Goal: Task Accomplishment & Management: Manage account settings

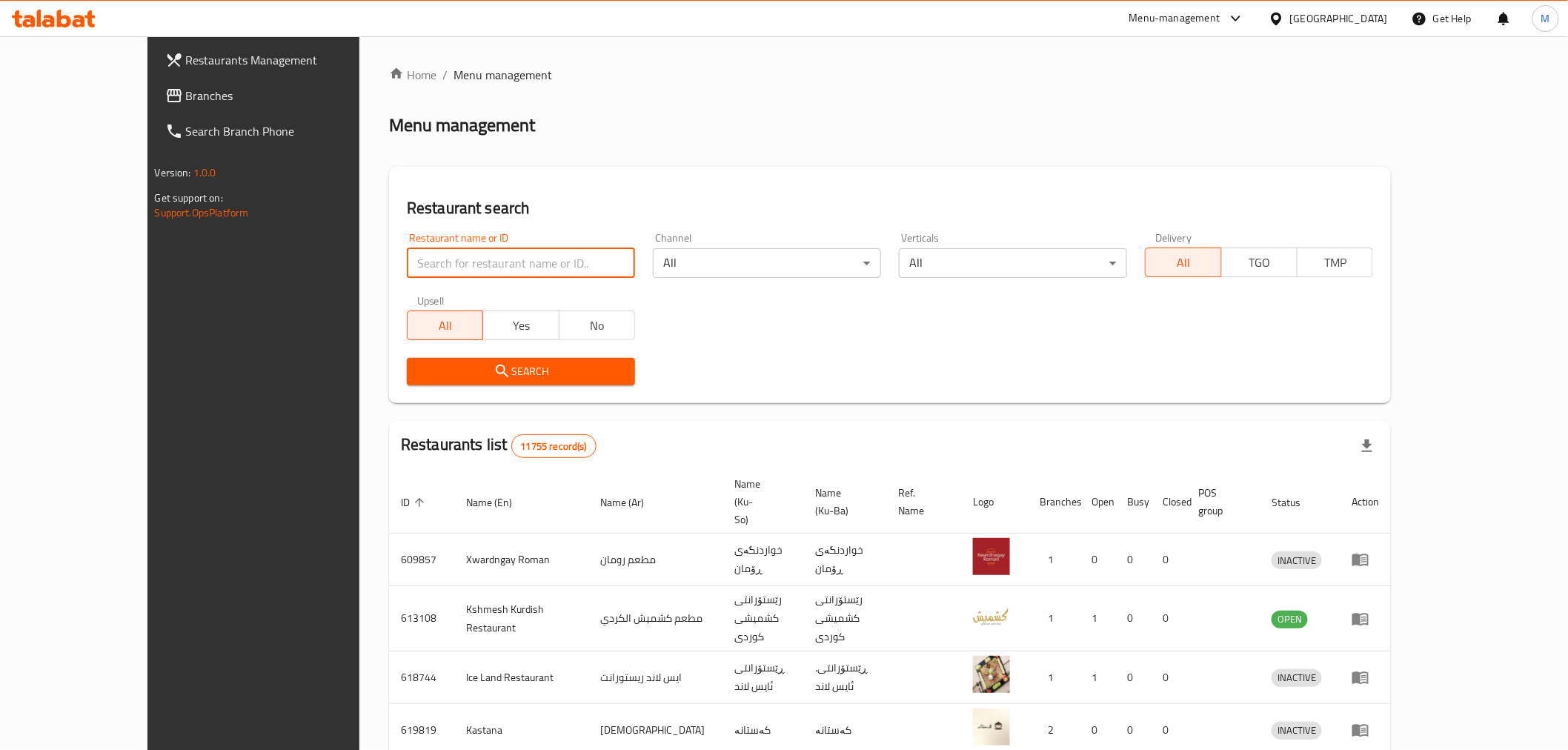
click at [407, 264] on input "search" at bounding box center [520, 263] width 228 height 30
type input "[PERSON_NAME]"
click button "Search" at bounding box center [520, 372] width 228 height 28
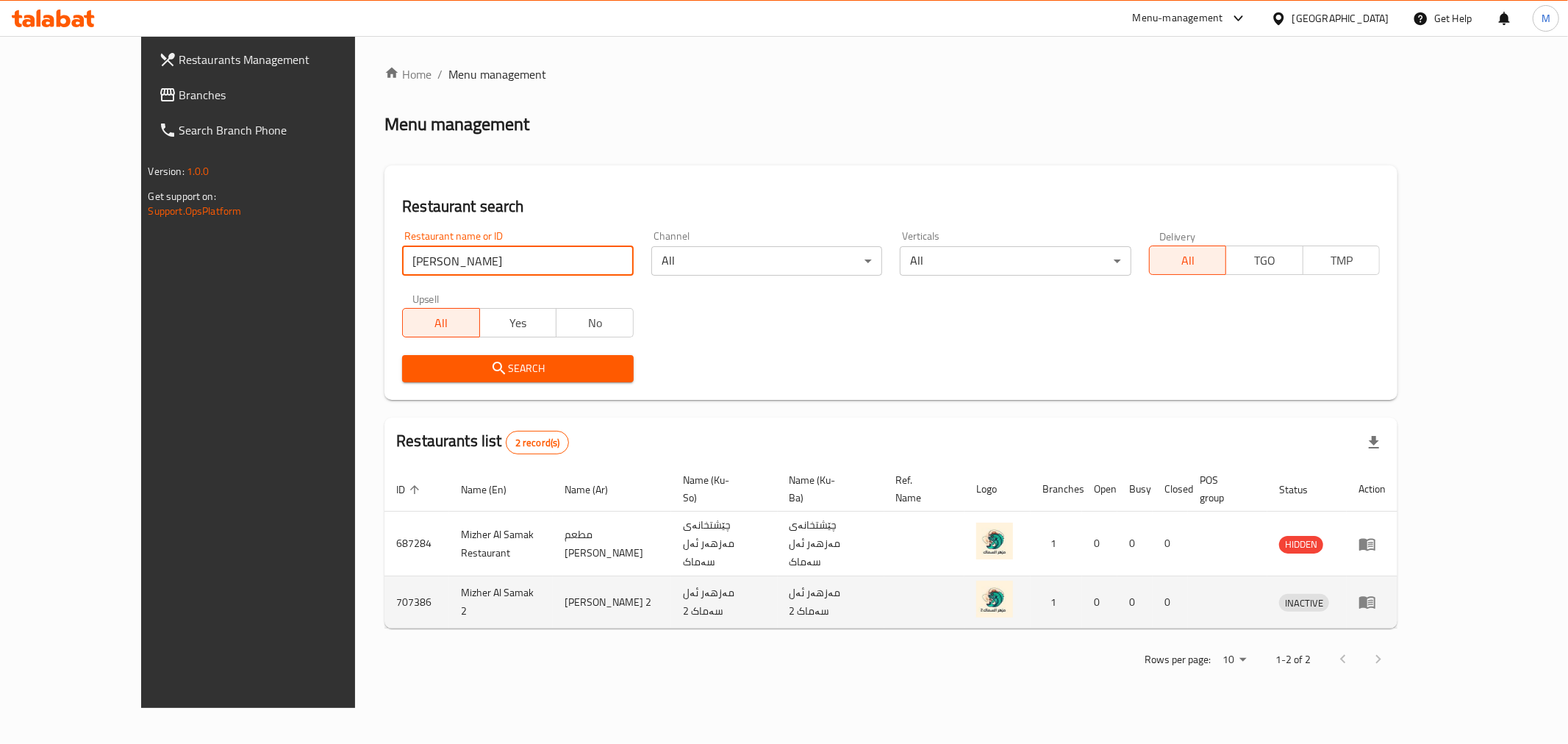
click at [1375, 597] on icon "enhanced table" at bounding box center [1367, 603] width 16 height 13
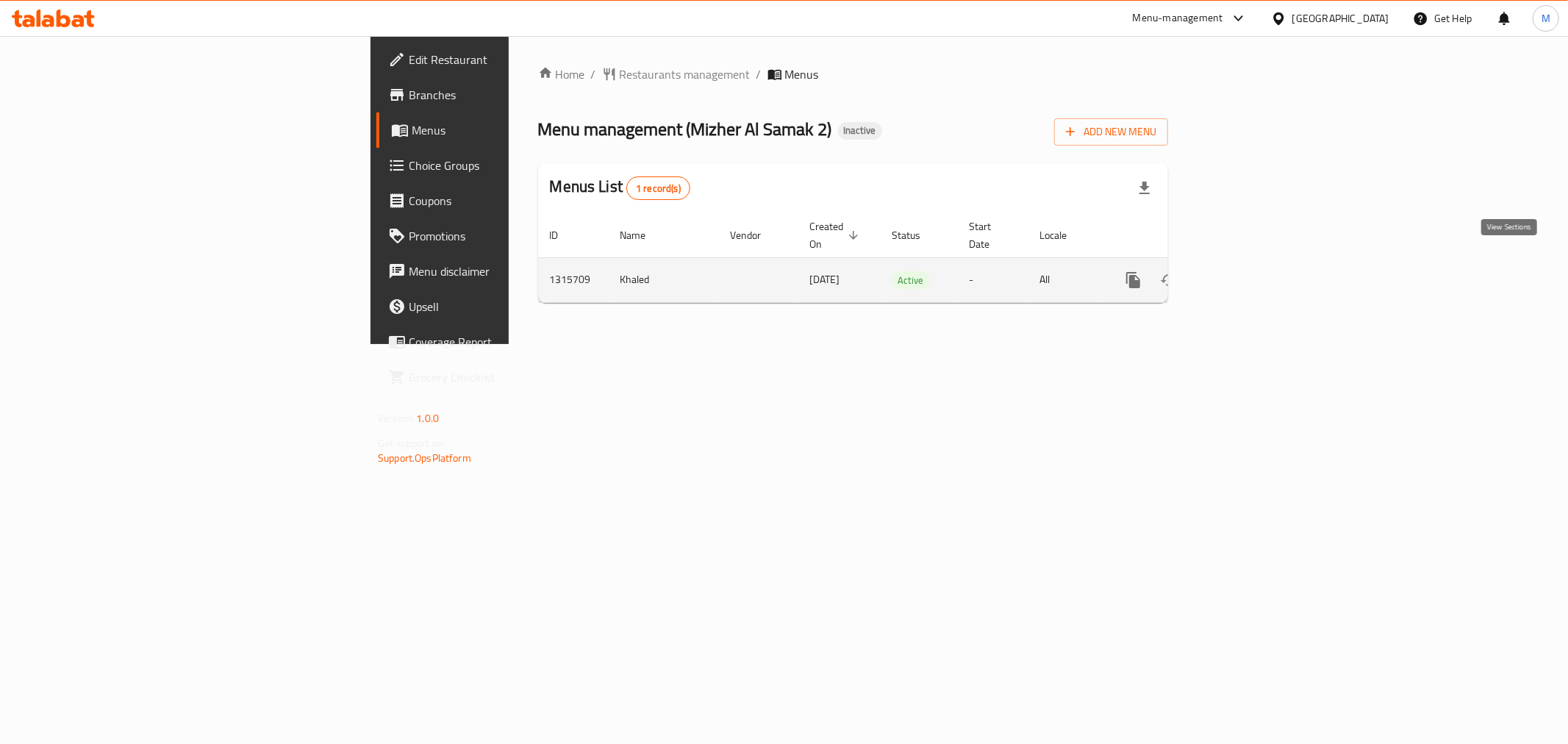
click at [1248, 271] on icon "enhanced table" at bounding box center [1239, 280] width 18 height 18
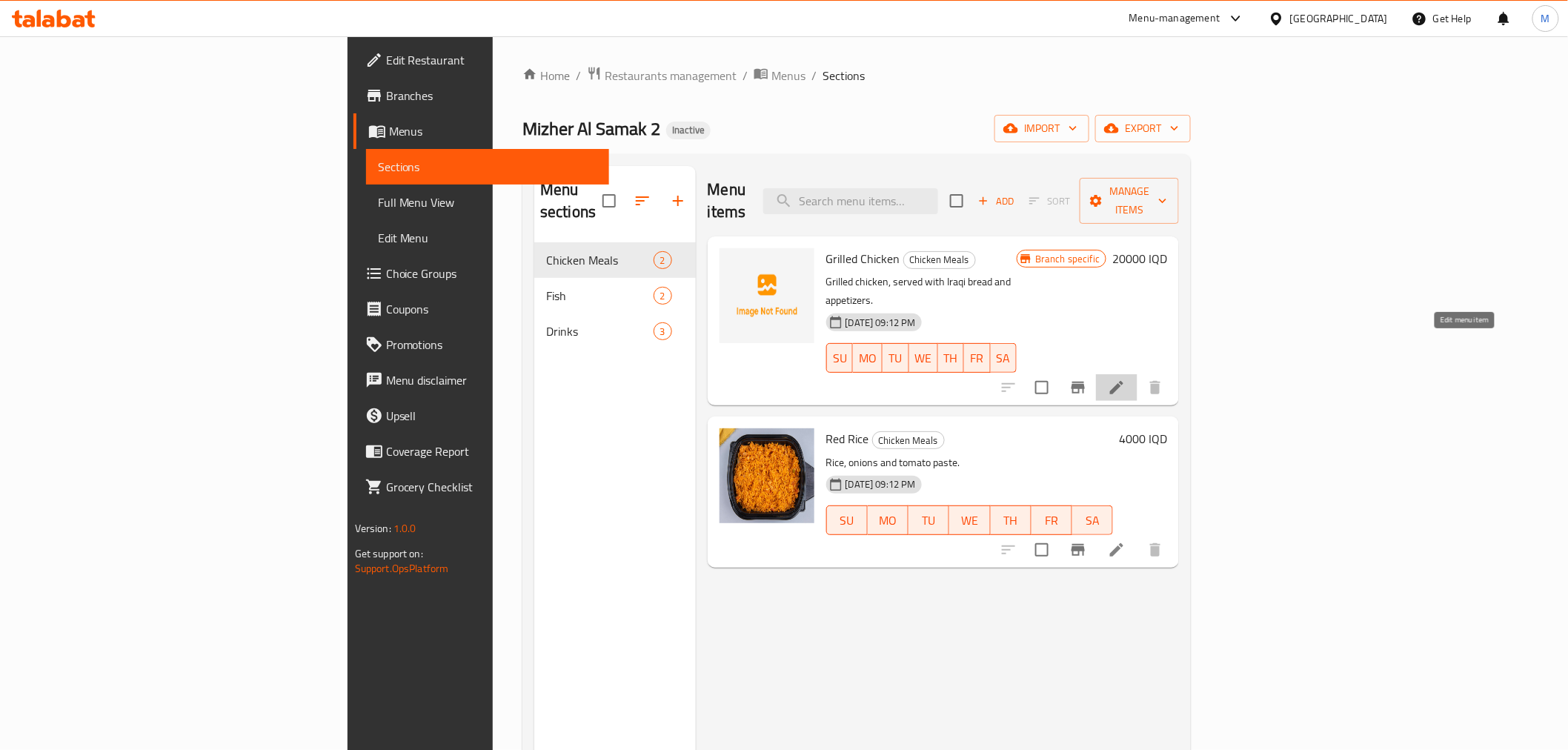
click at [1125, 378] on icon at bounding box center [1116, 387] width 18 height 18
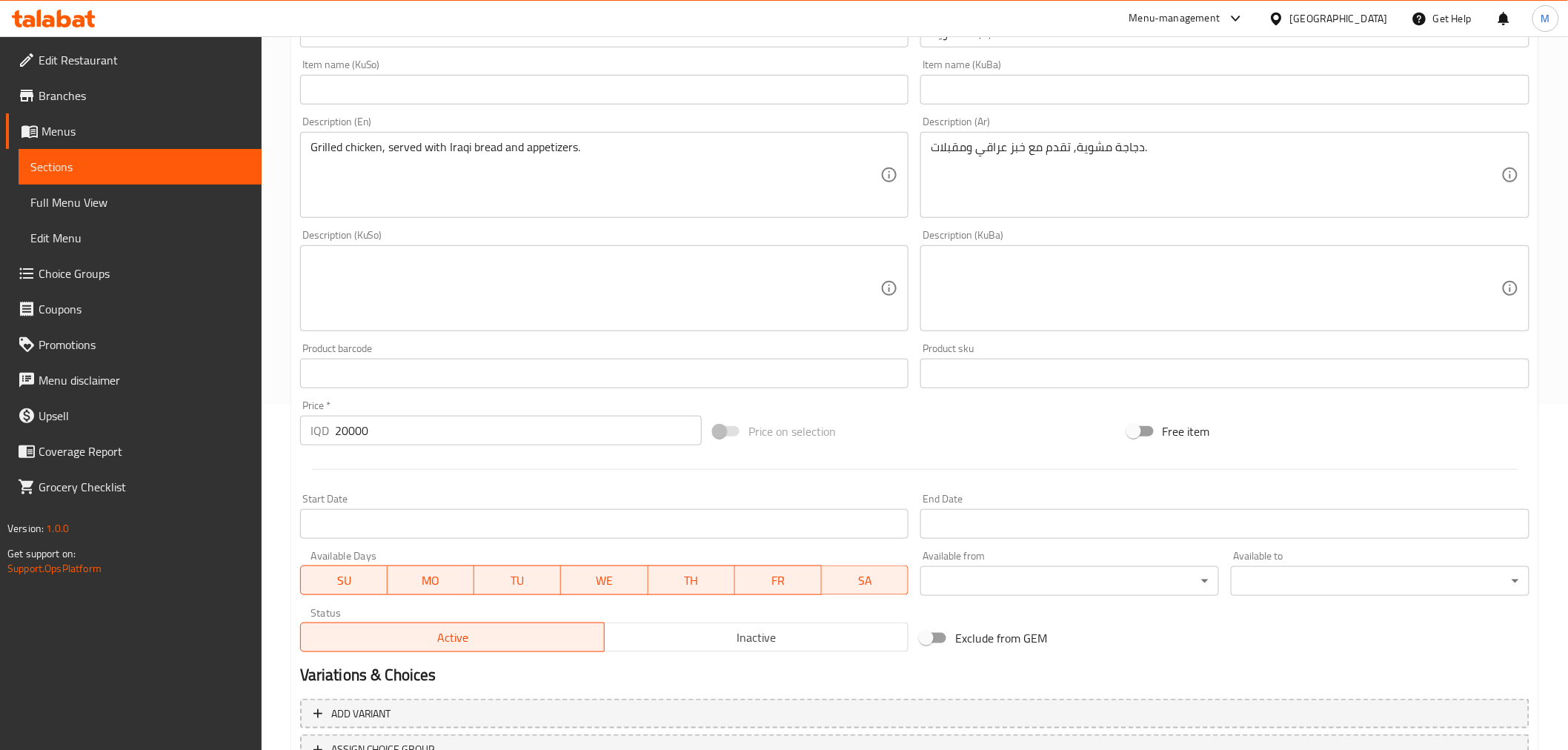
scroll to position [464, 0]
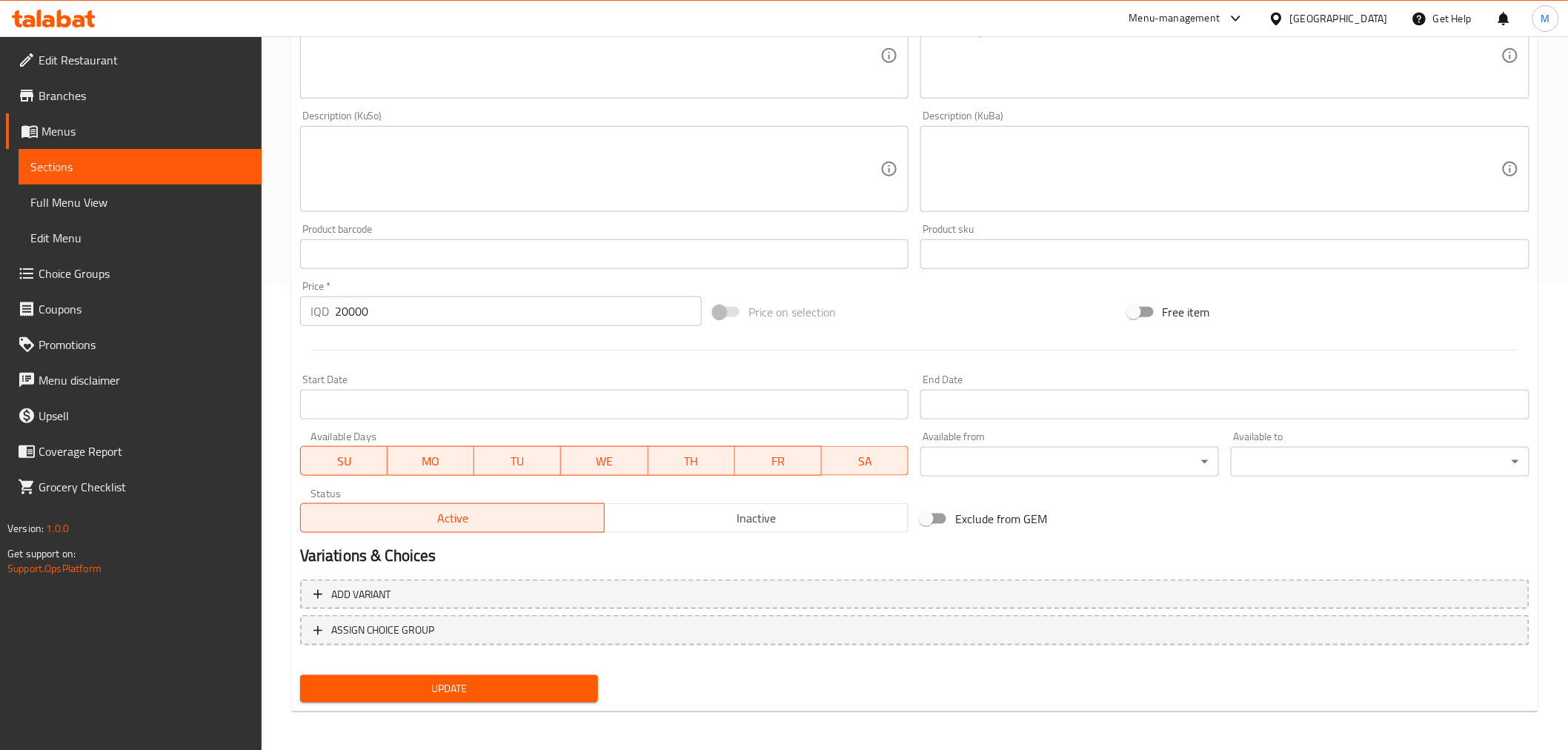
click at [691, 508] on span "Inactive" at bounding box center [757, 518] width 292 height 22
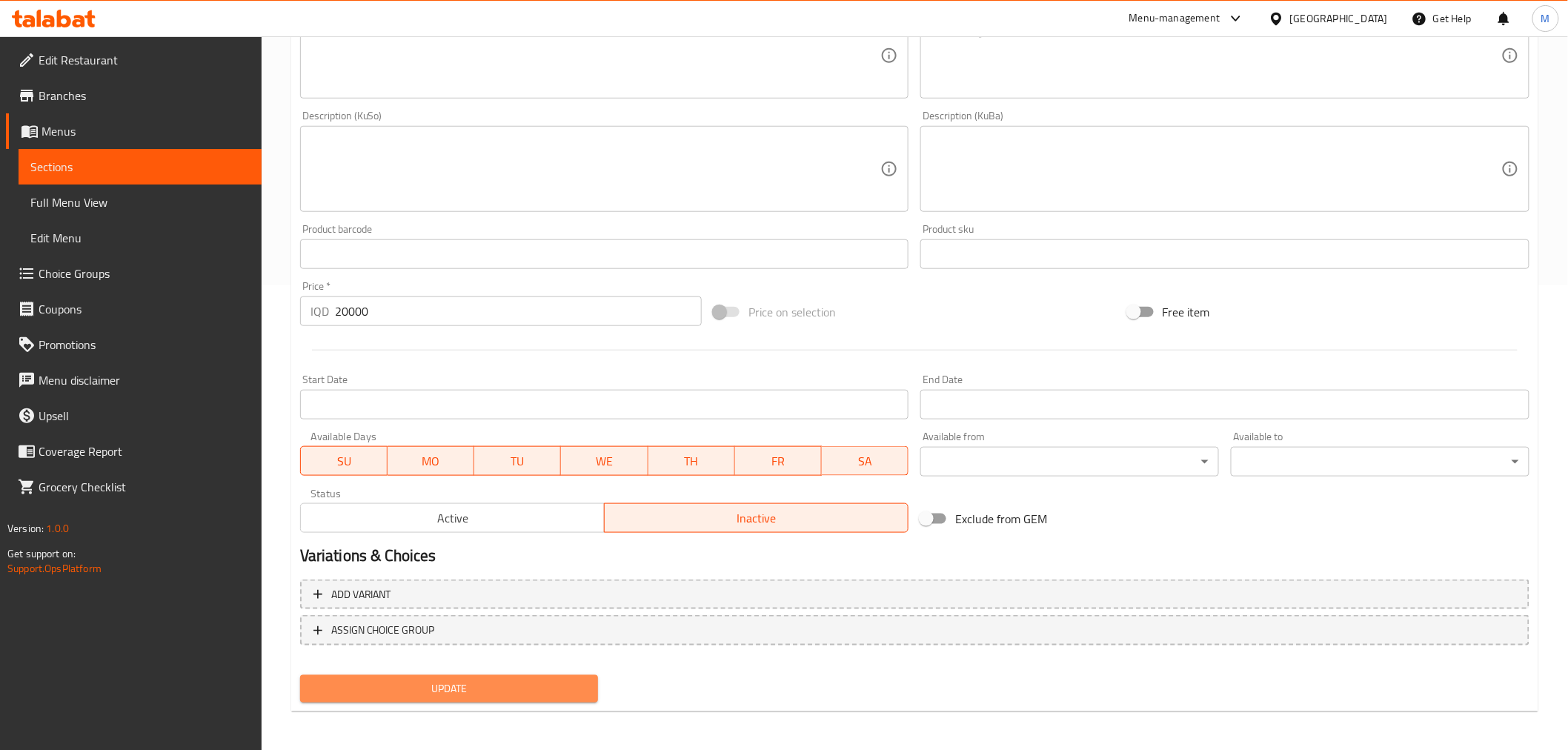
click at [498, 687] on span "Update" at bounding box center [449, 689] width 275 height 19
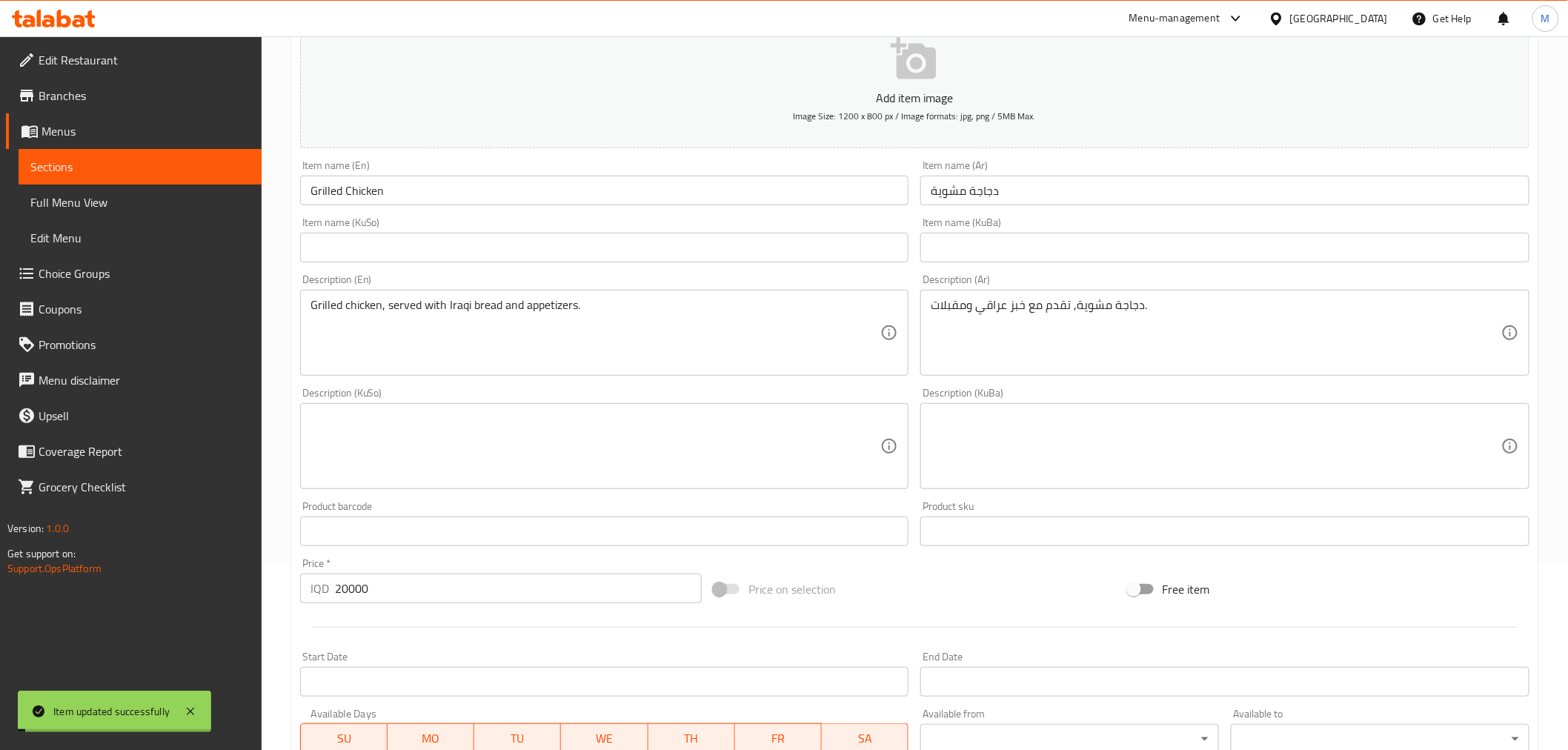
scroll to position [0, 0]
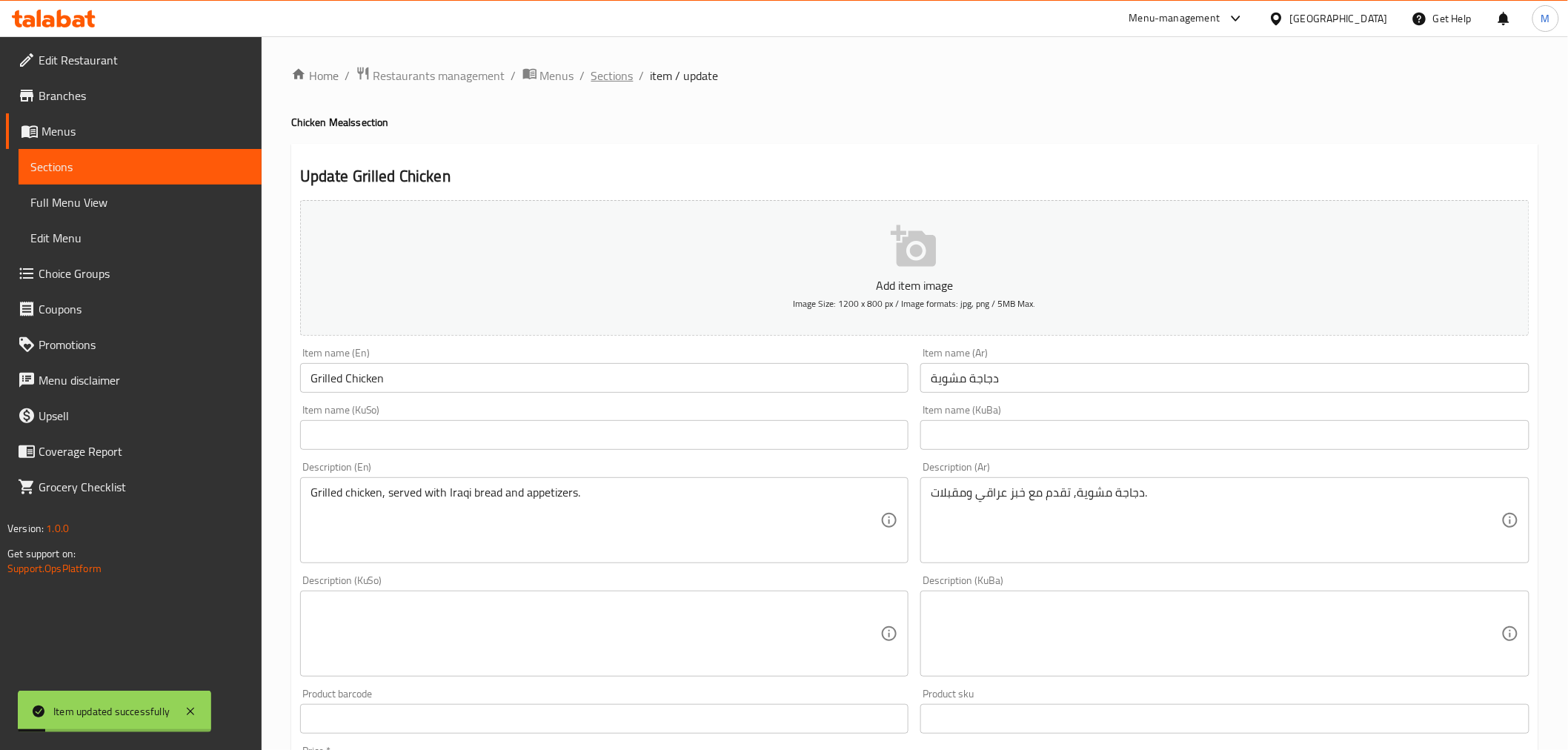
click at [624, 82] on span "Sections" at bounding box center [612, 76] width 42 height 18
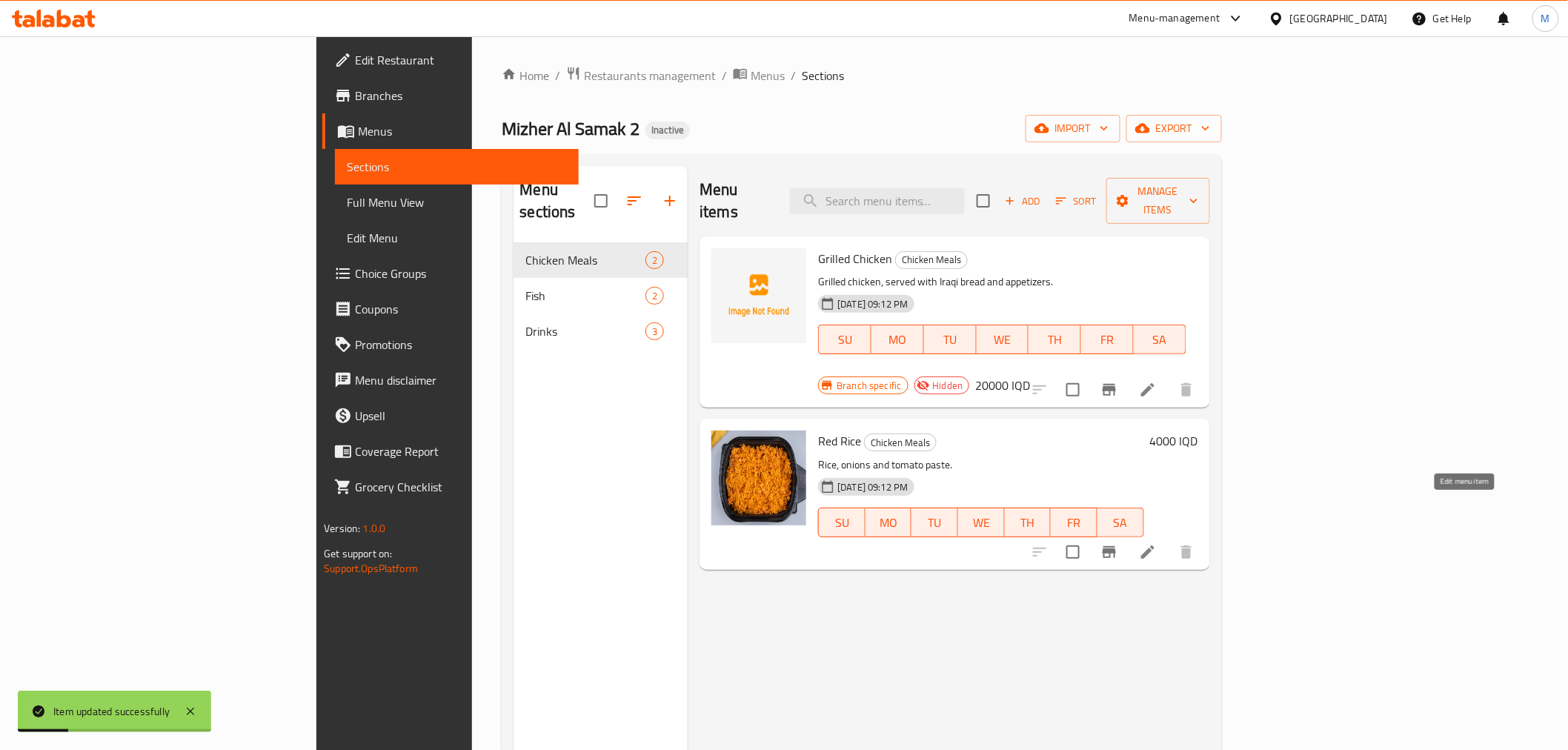
click at [1157, 543] on icon at bounding box center [1148, 552] width 18 height 18
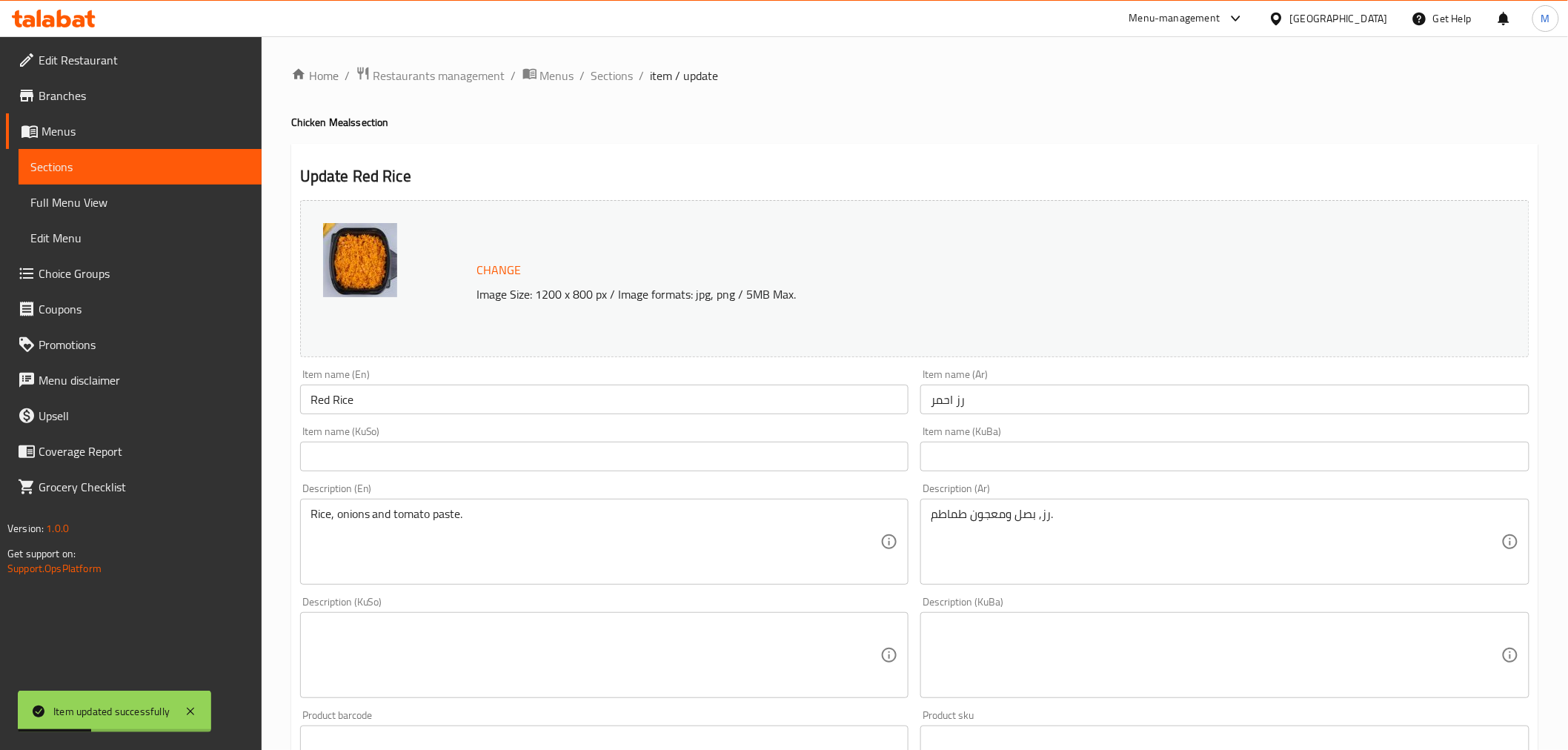
scroll to position [486, 0]
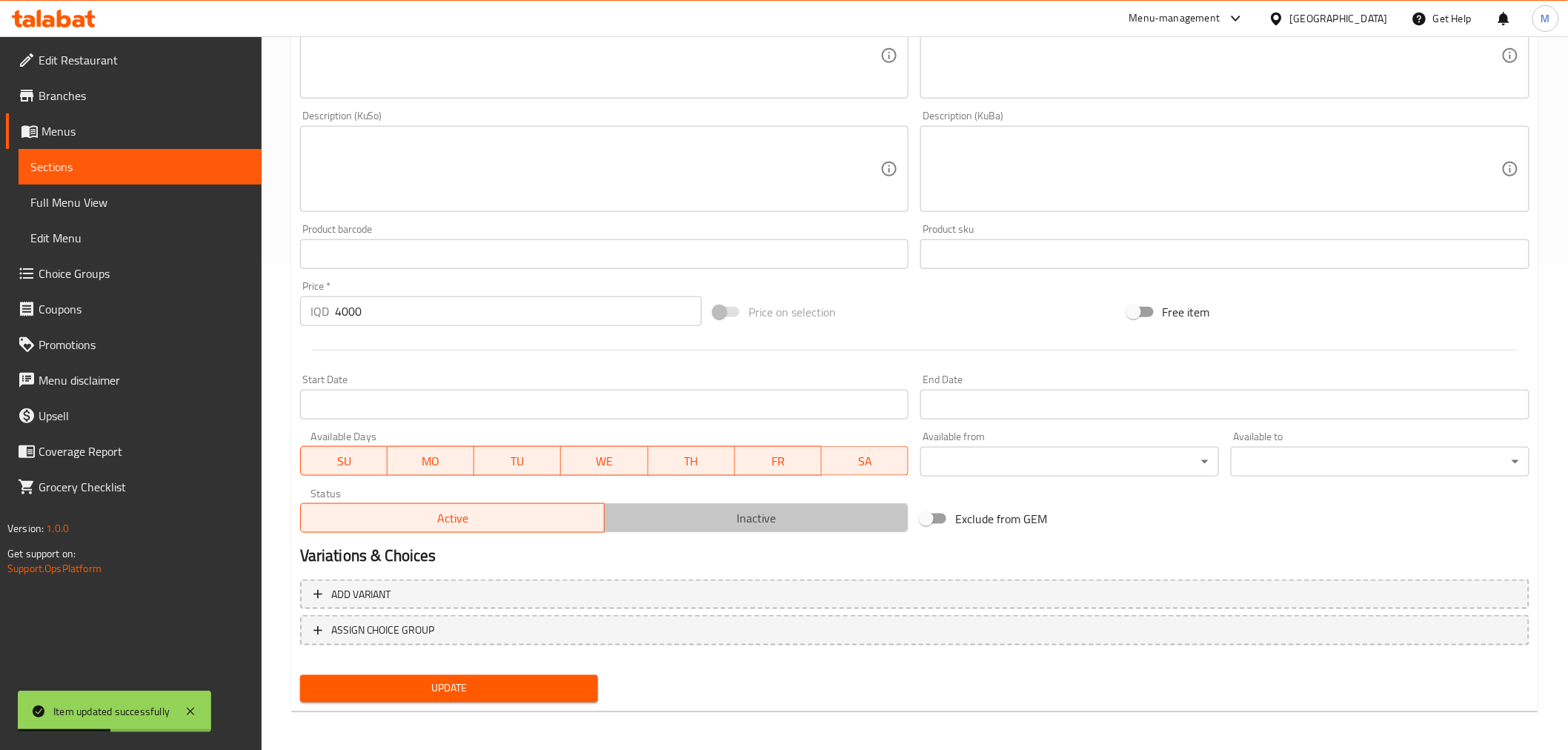
click at [692, 516] on span "Inactive" at bounding box center [757, 518] width 292 height 22
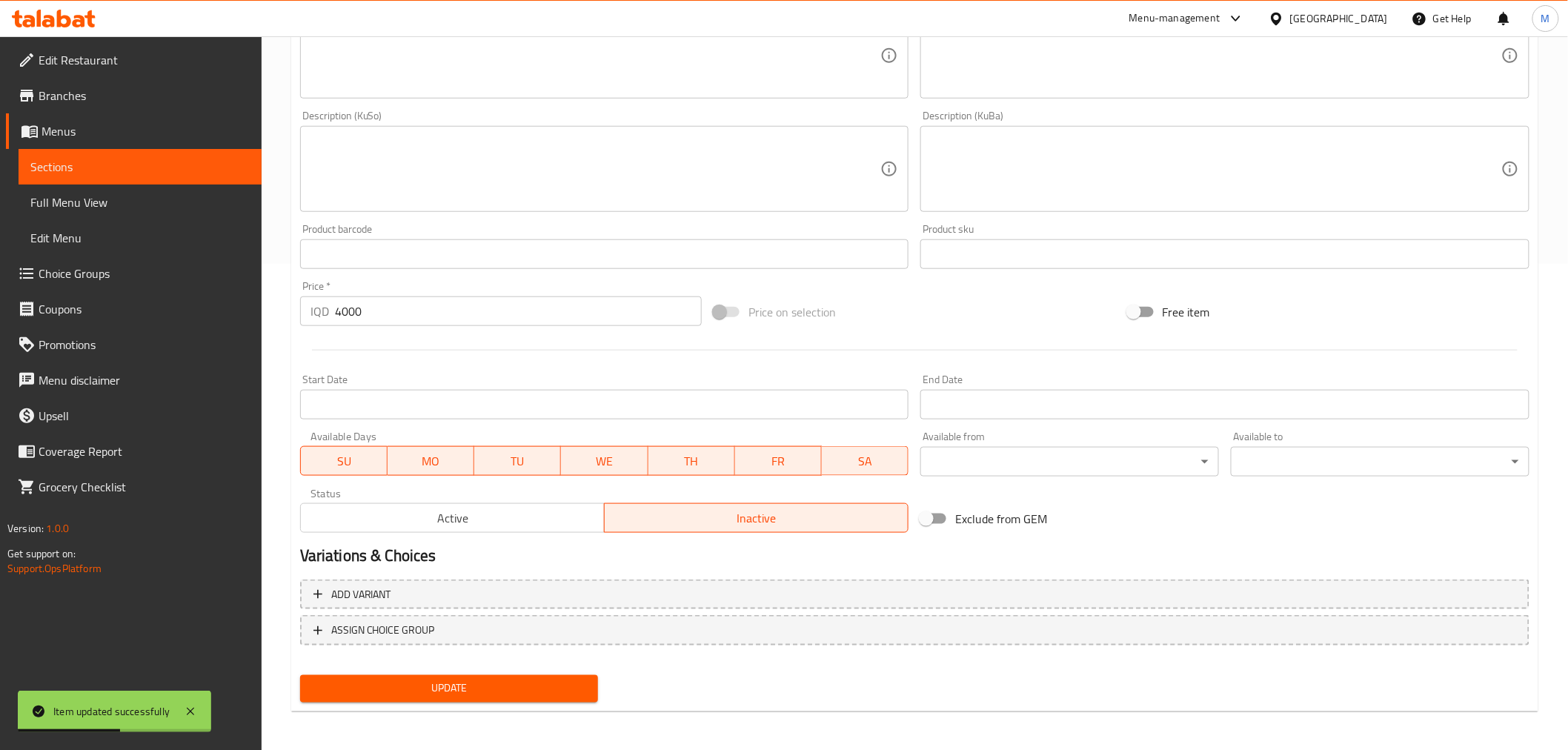
click at [492, 684] on span "Update" at bounding box center [449, 689] width 275 height 19
click at [463, 517] on span "Active" at bounding box center [452, 518] width 292 height 22
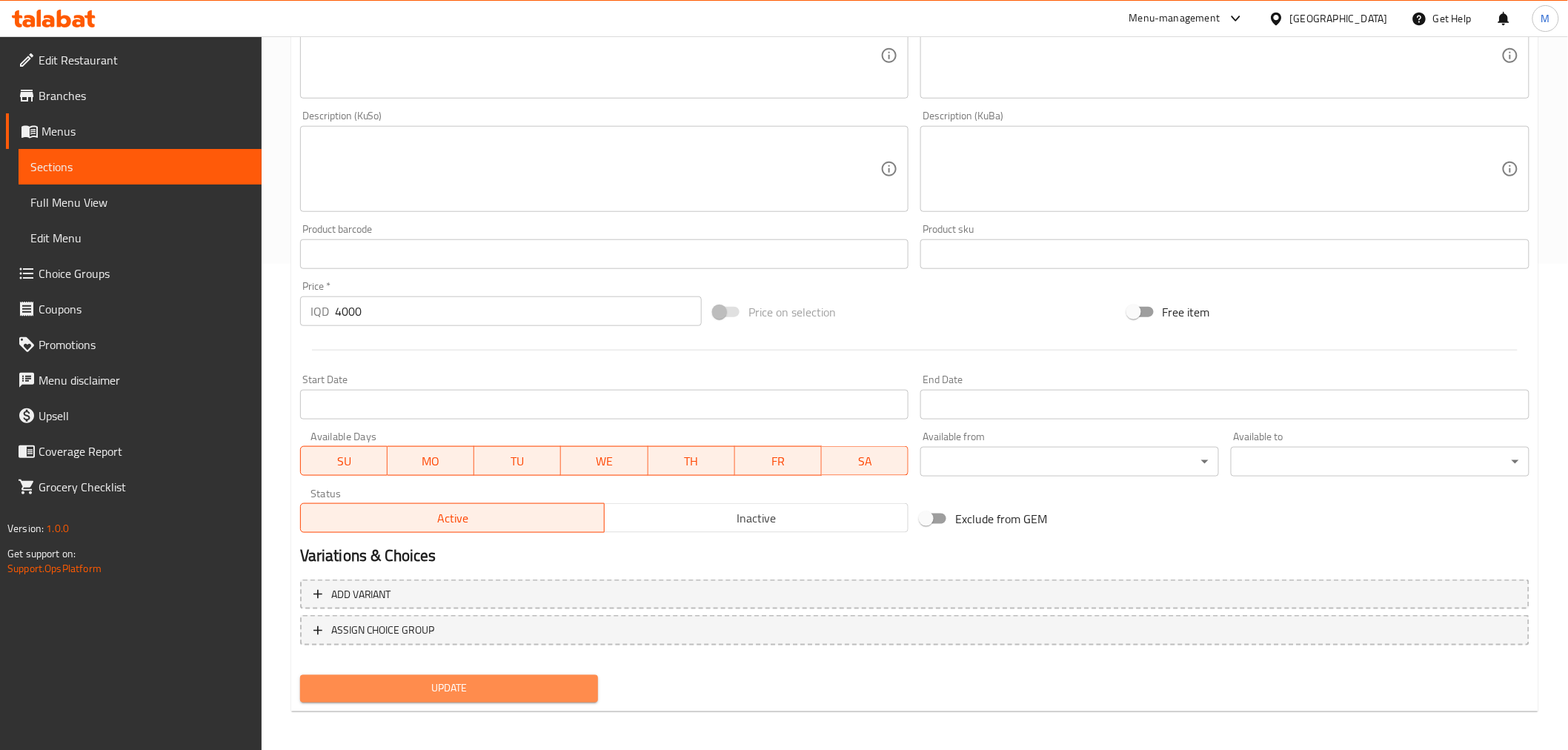
click at [434, 693] on span "Update" at bounding box center [449, 689] width 275 height 19
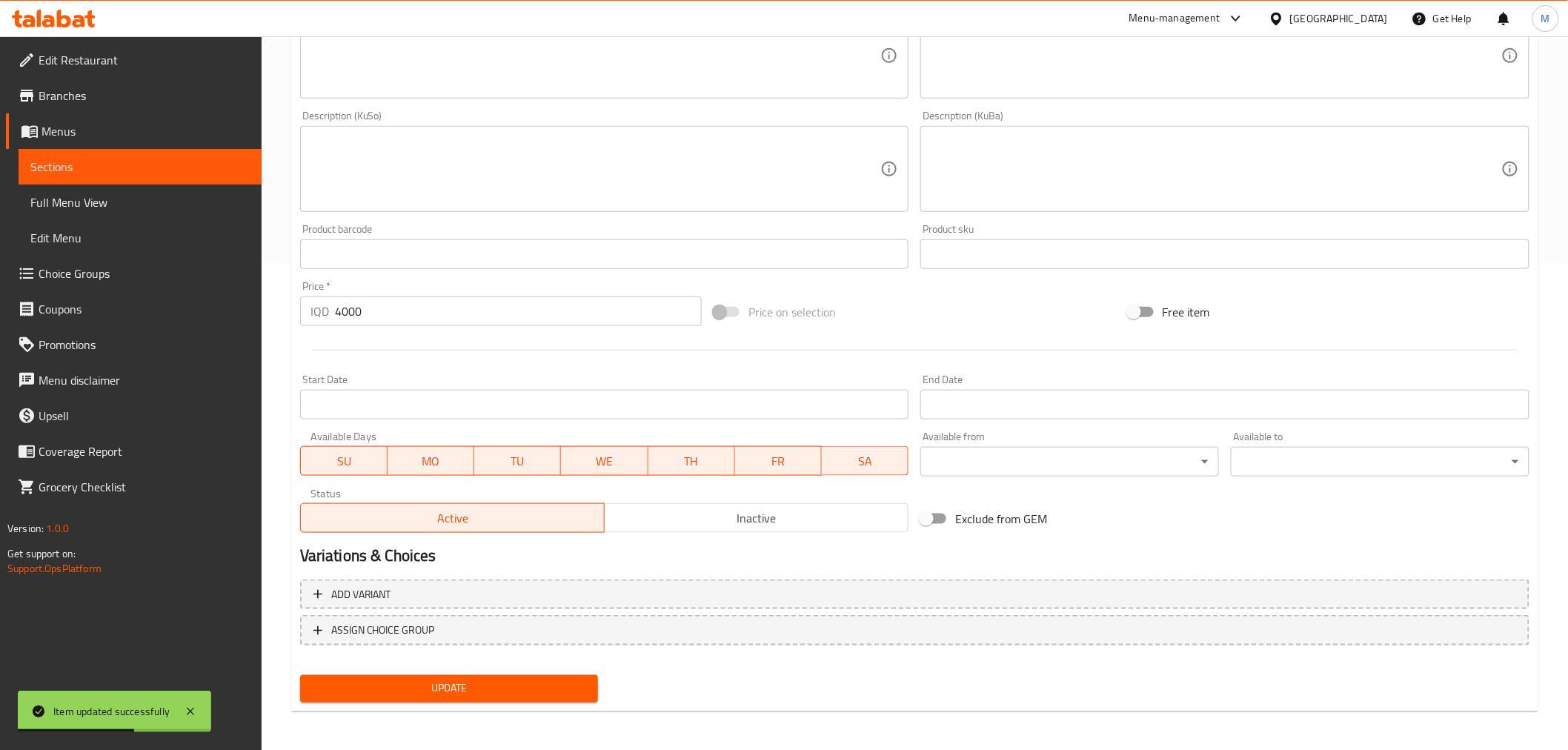
scroll to position [0, 0]
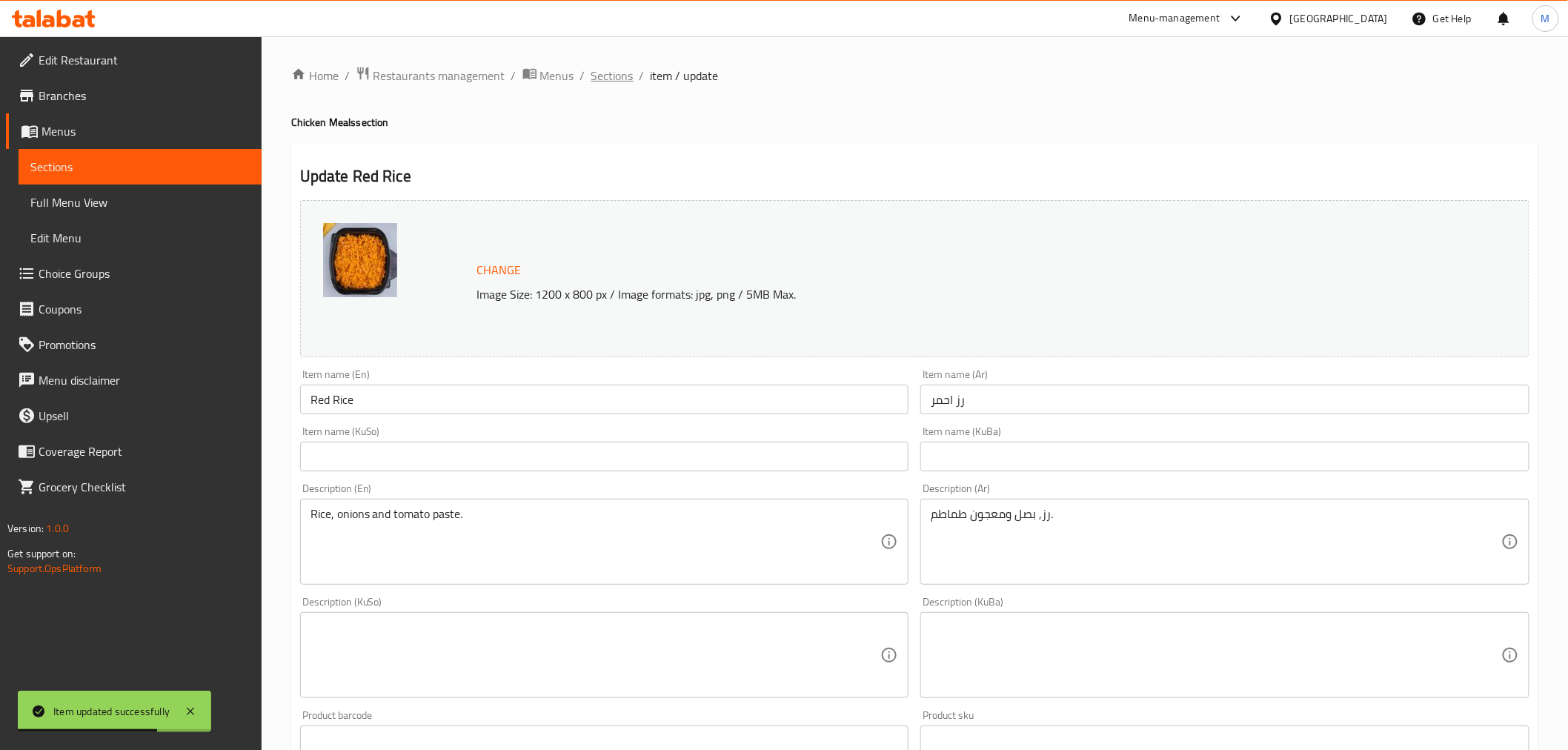
click at [611, 77] on span "Sections" at bounding box center [612, 76] width 42 height 18
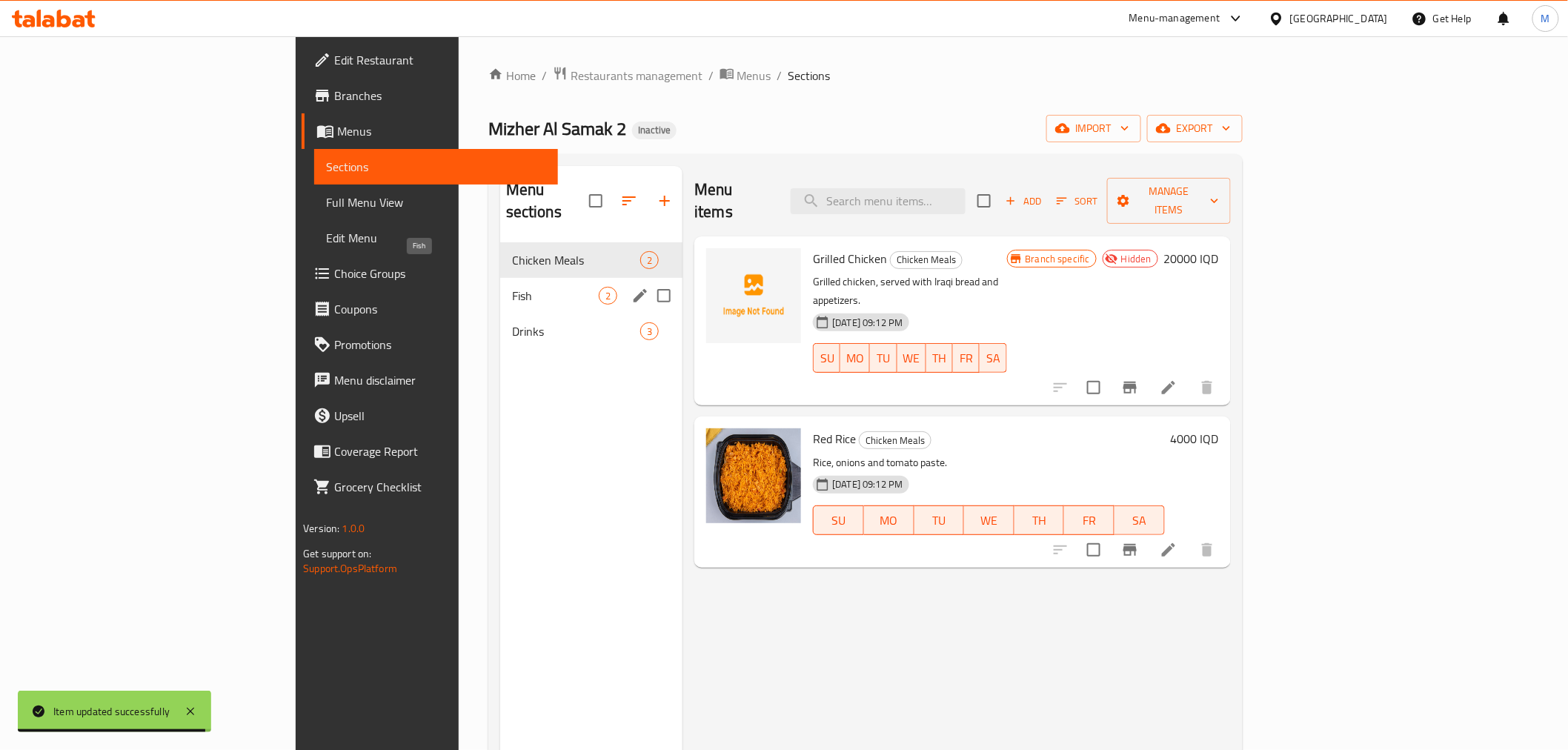
click at [512, 286] on span "Fish" at bounding box center [556, 295] width 87 height 18
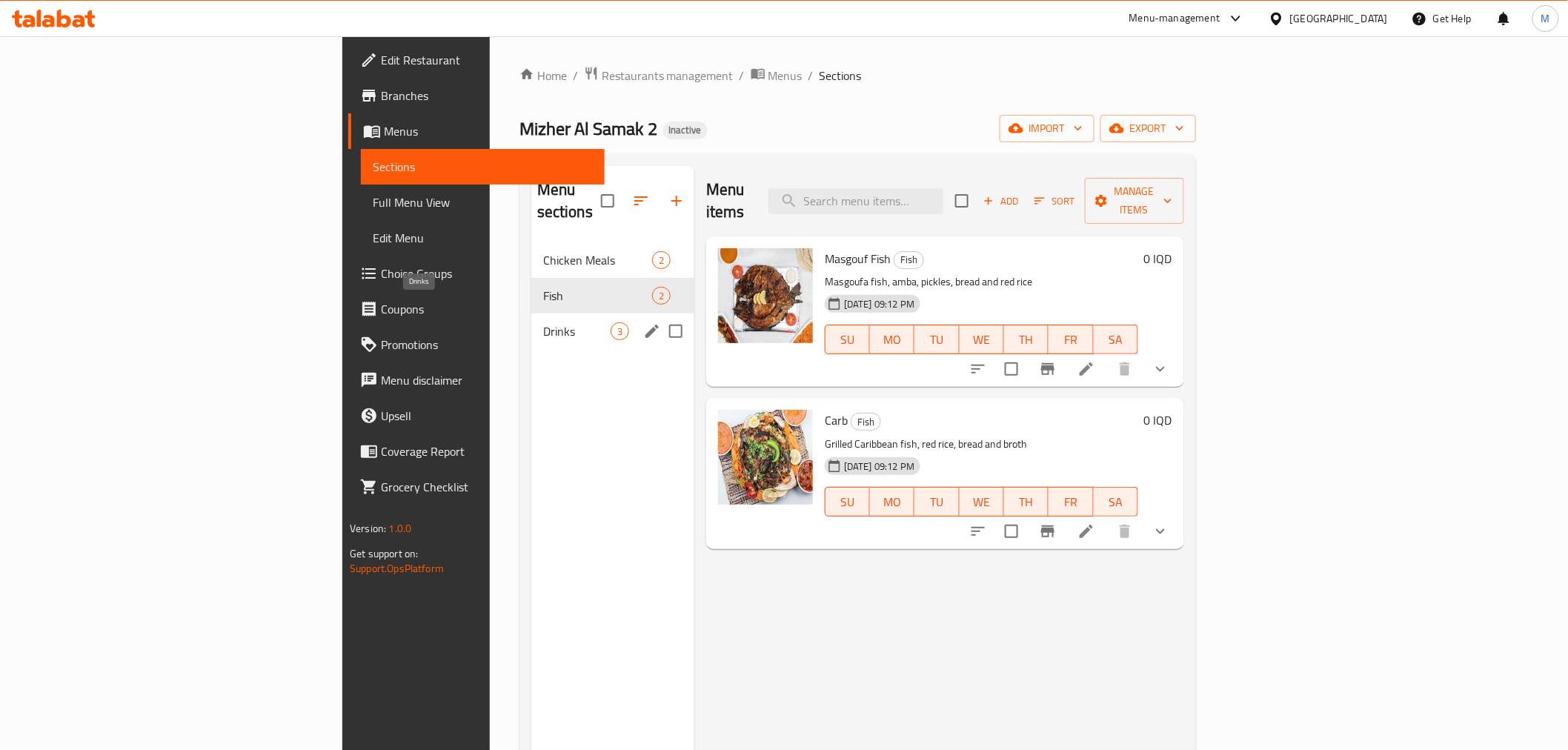
click at [543, 322] on span "Drinks" at bounding box center [577, 331] width 67 height 18
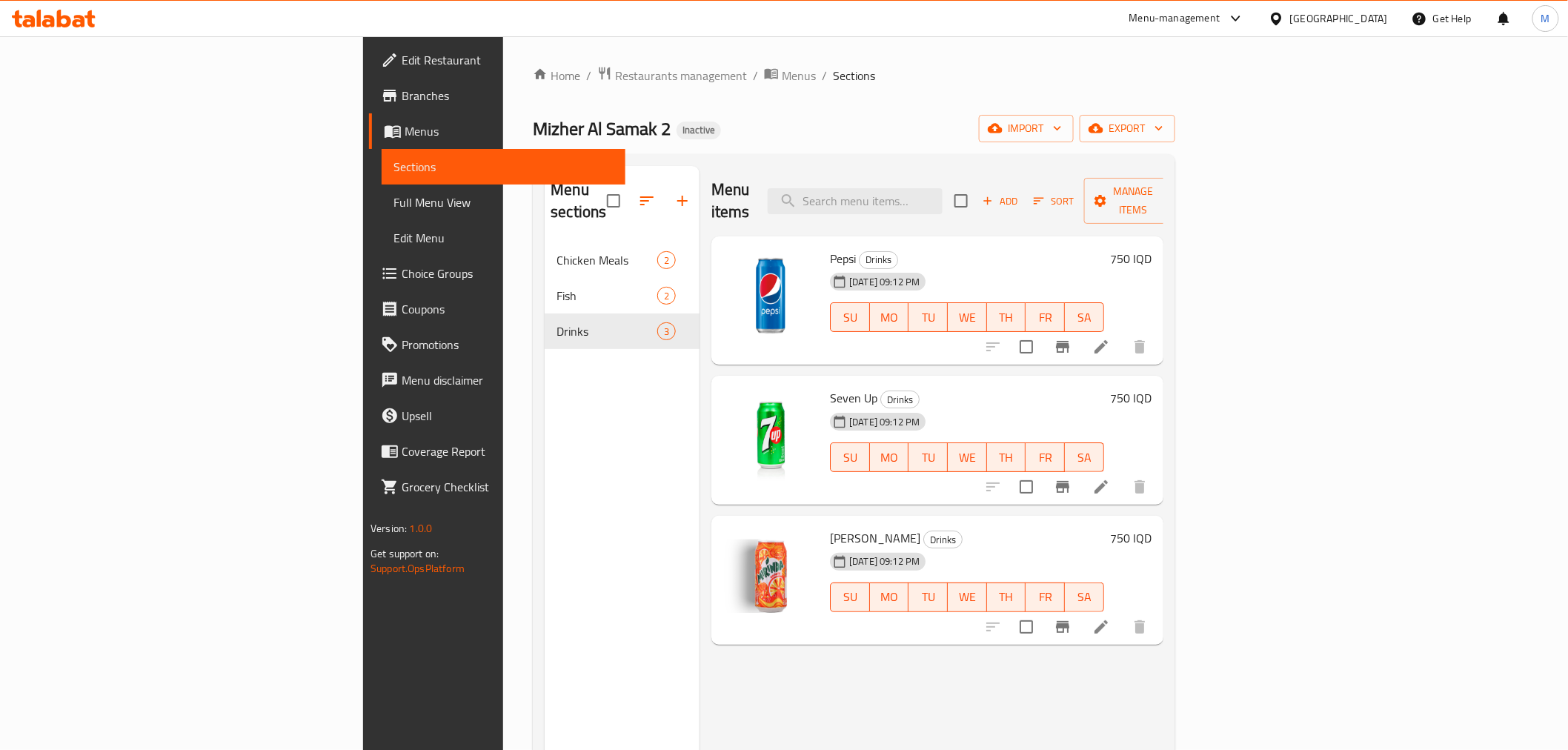
click at [1122, 333] on li at bounding box center [1101, 347] width 41 height 27
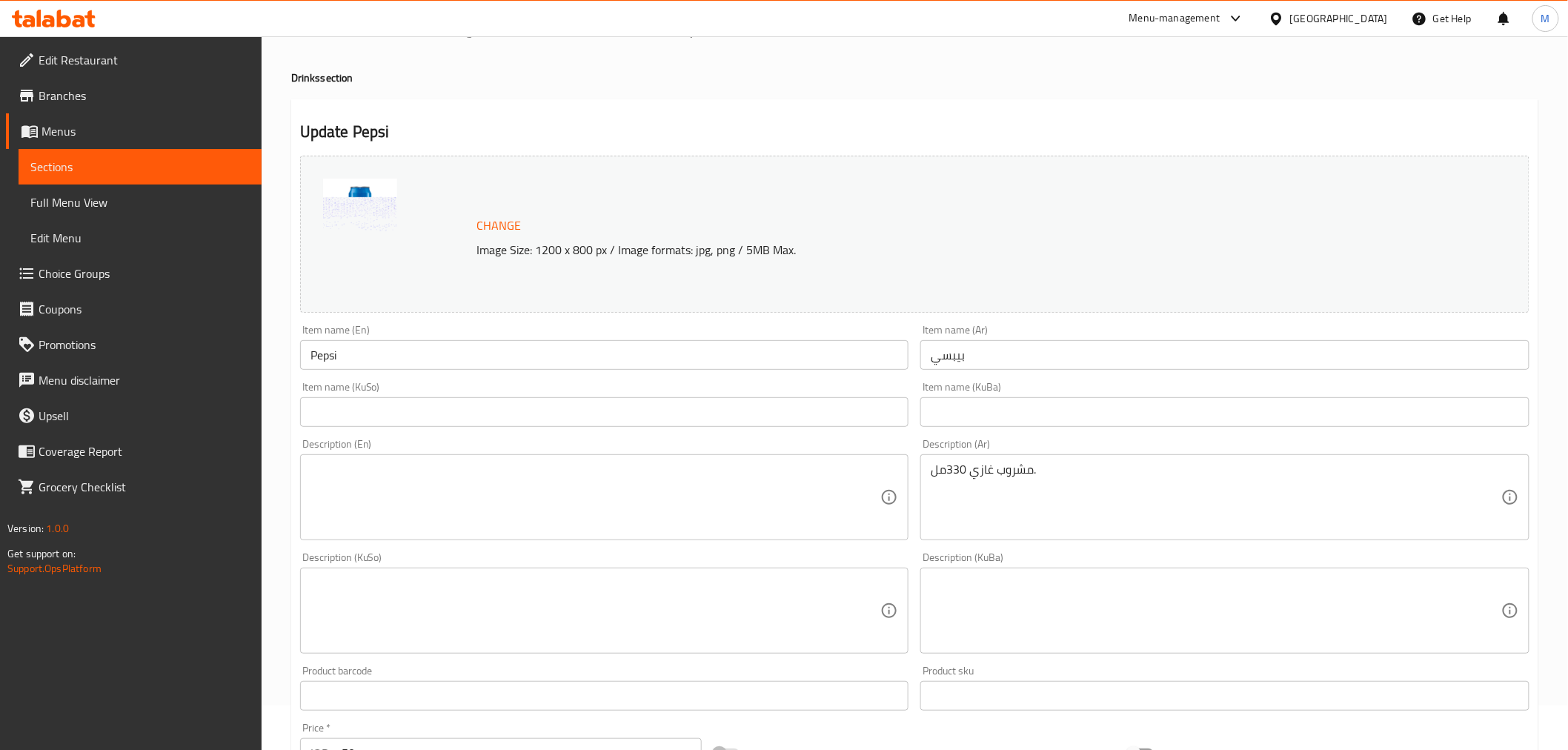
scroll to position [82, 0]
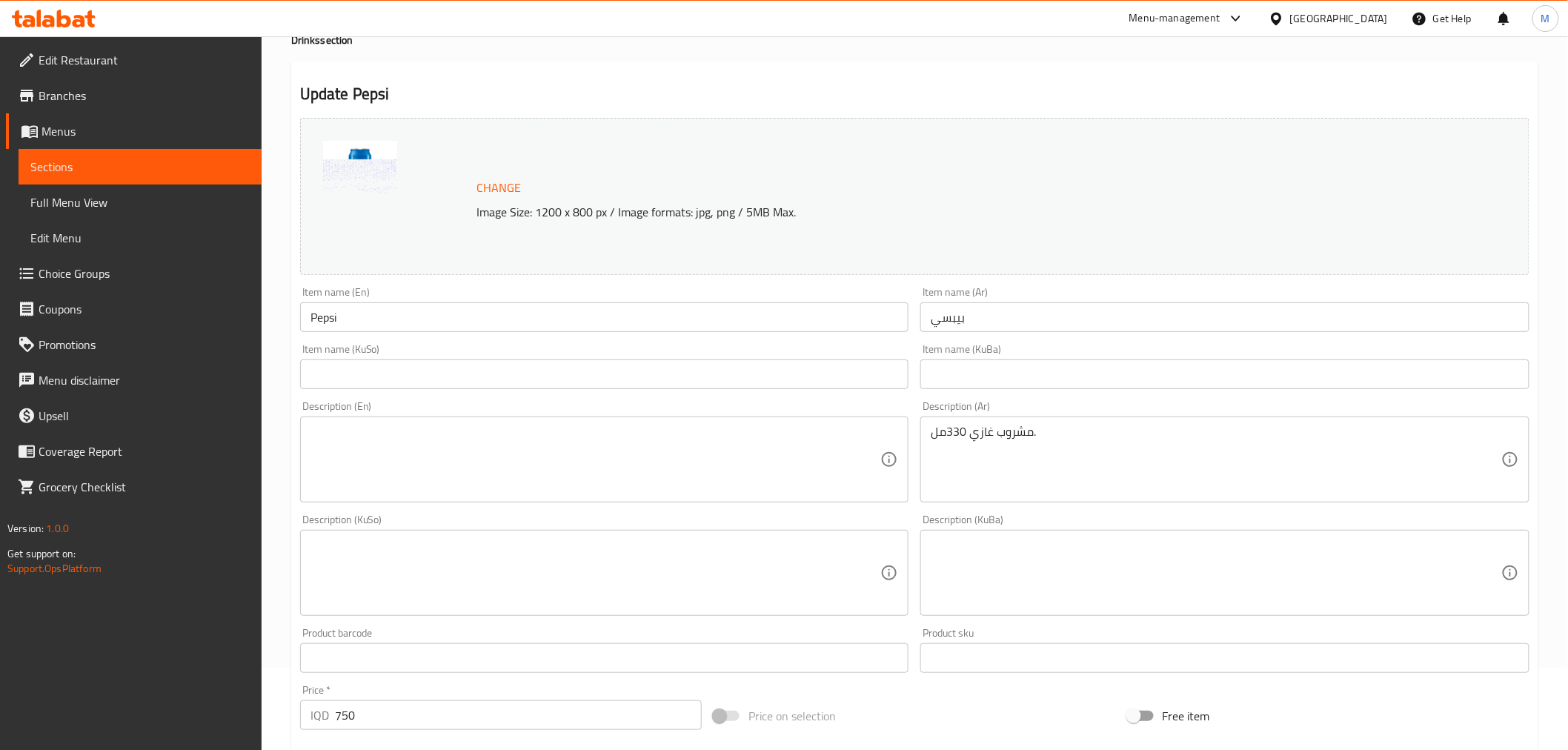
click at [434, 453] on textarea at bounding box center [595, 460] width 571 height 70
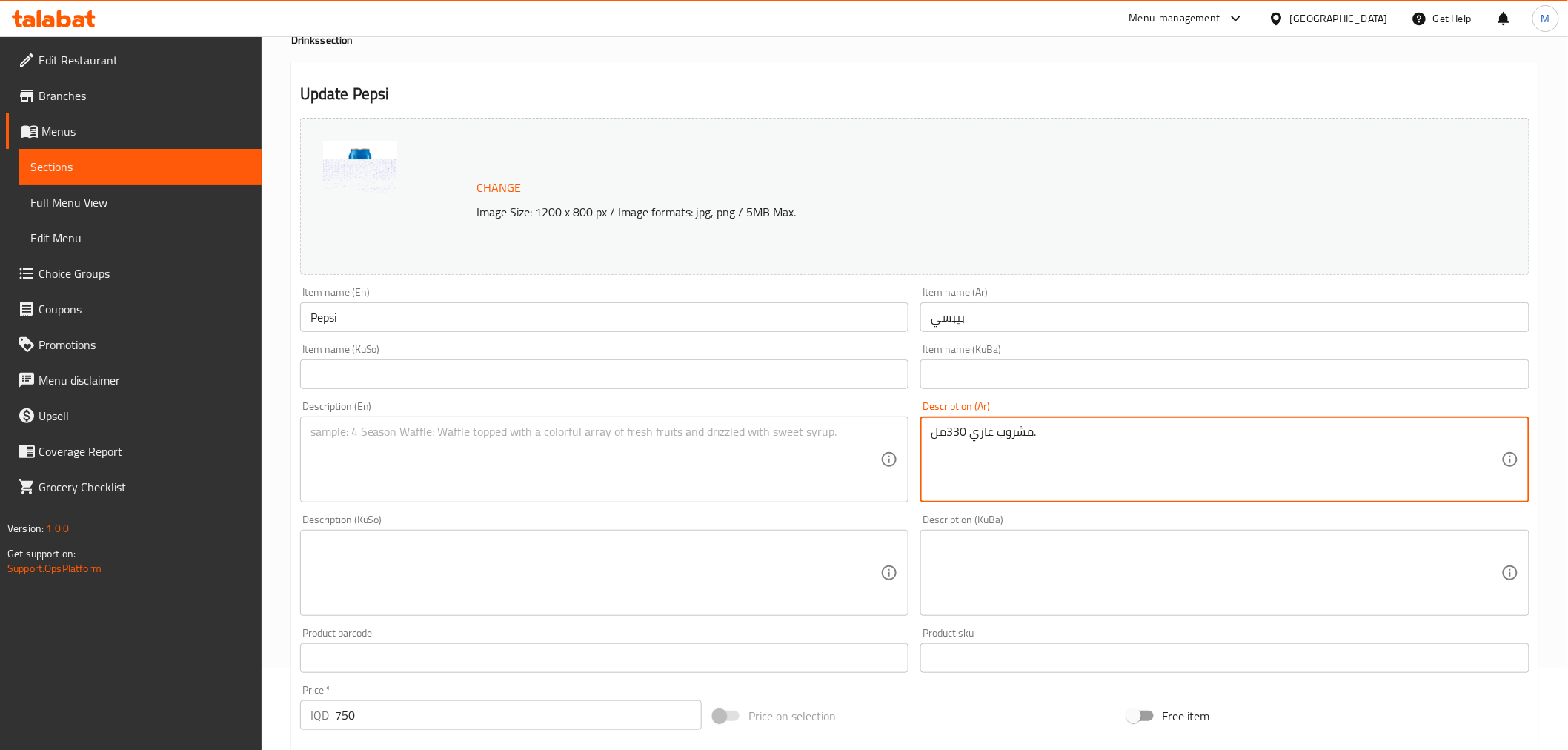
drag, startPoint x: 1101, startPoint y: 431, endPoint x: 886, endPoint y: 437, distance: 215.1
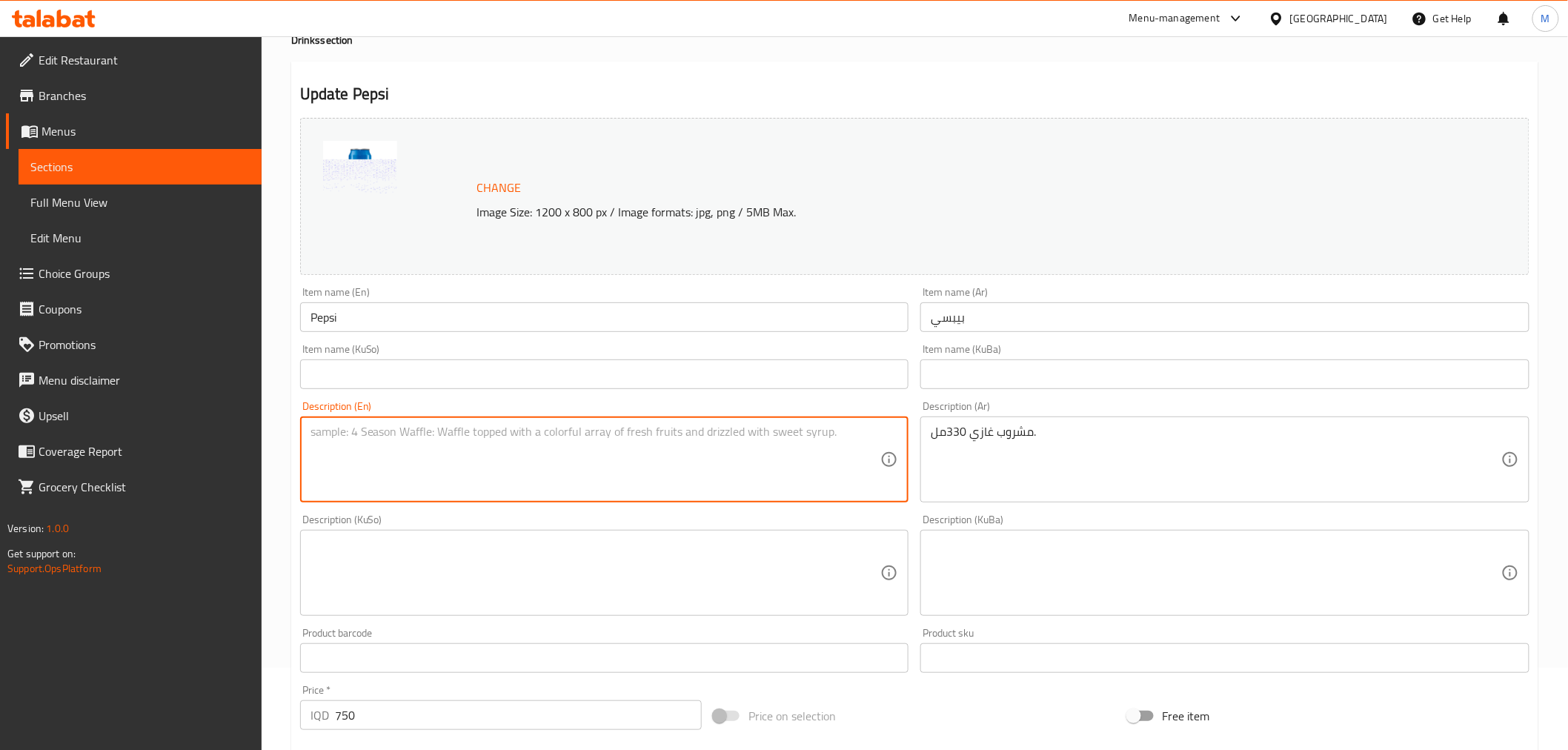
click at [776, 449] on textarea at bounding box center [595, 460] width 571 height 70
type textarea "soft drink 330ml"
click at [446, 446] on textarea "soft drink 330ml" at bounding box center [595, 460] width 571 height 70
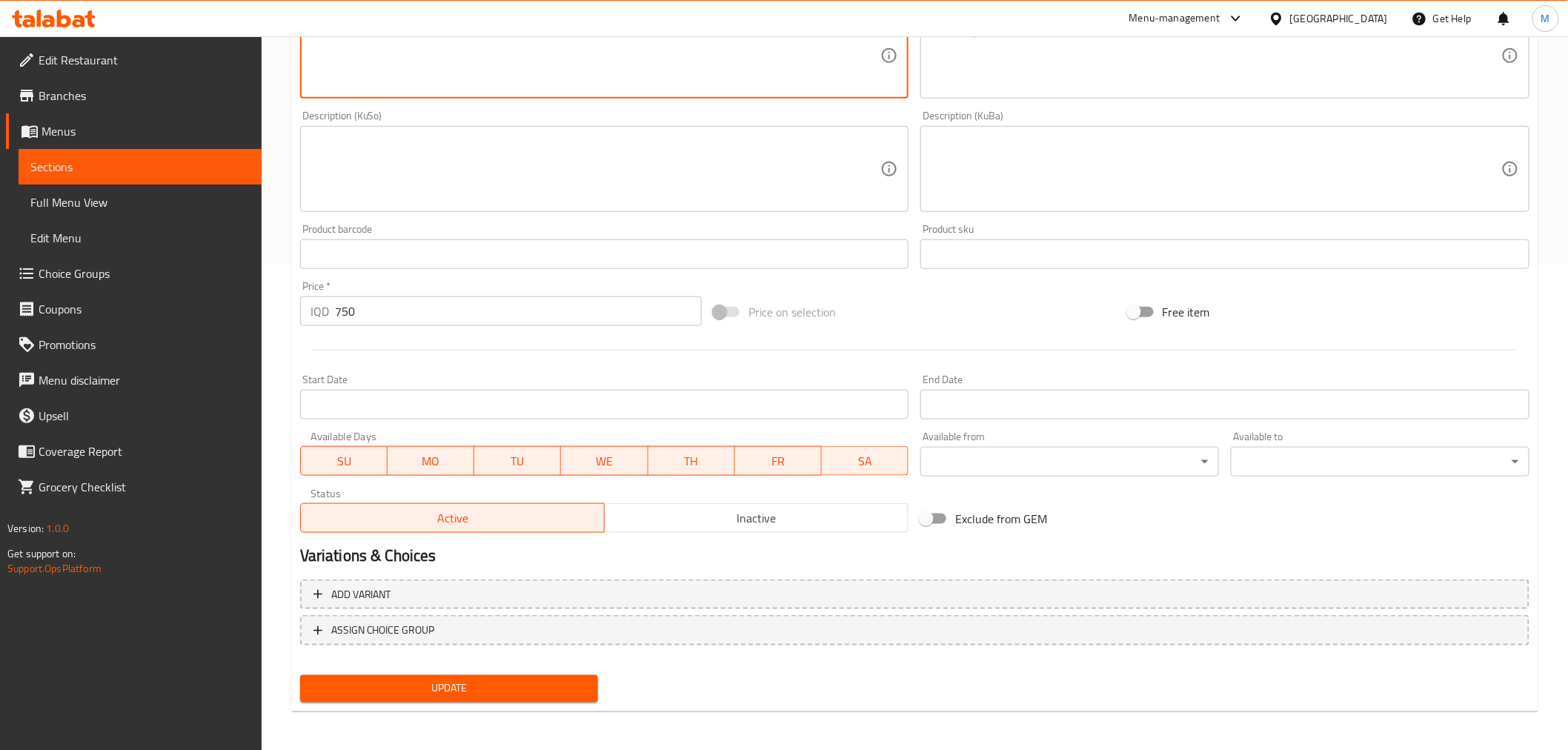
click at [562, 692] on span "Update" at bounding box center [449, 689] width 275 height 19
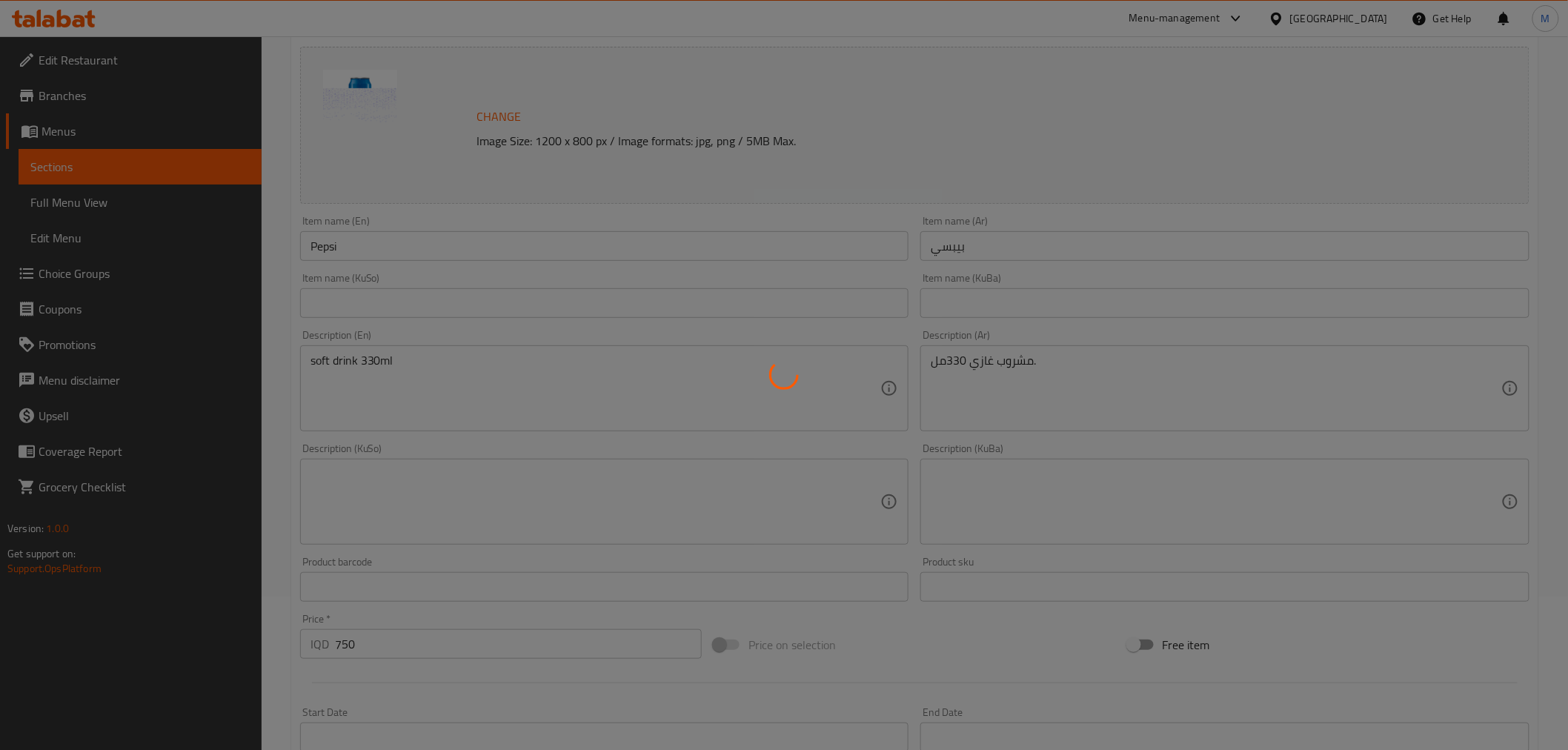
scroll to position [0, 0]
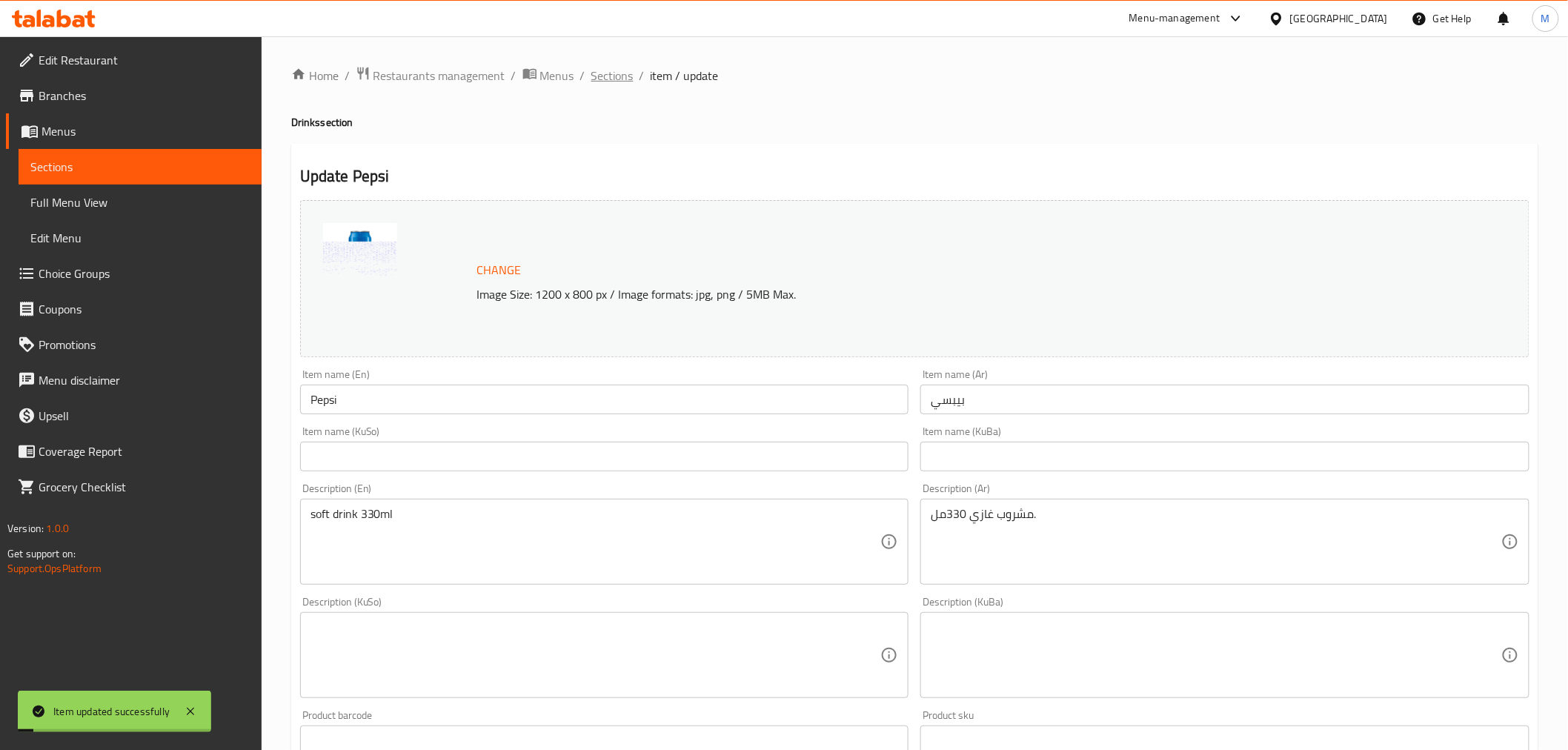
click at [617, 75] on span "Sections" at bounding box center [612, 76] width 42 height 18
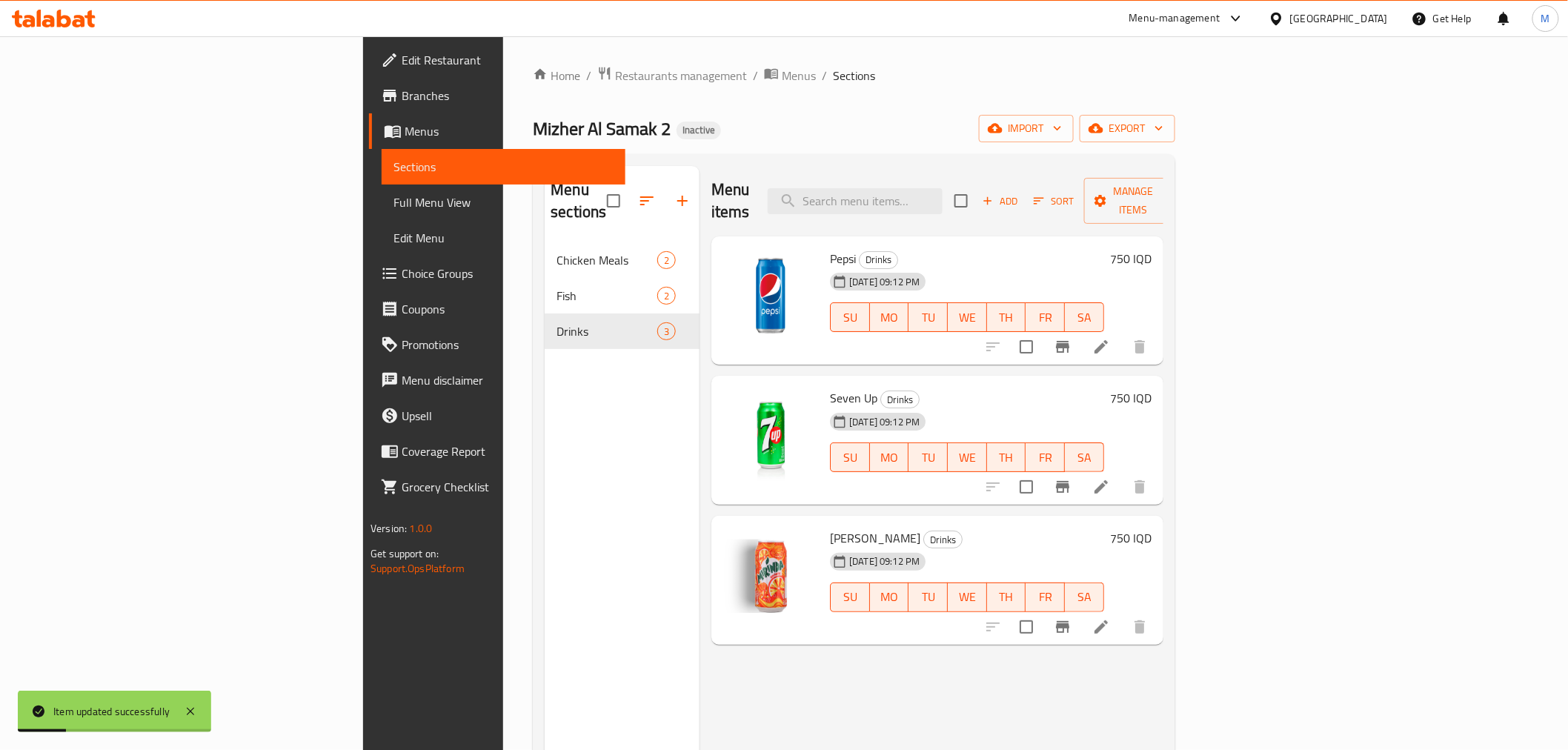
click at [1110, 478] on icon at bounding box center [1101, 487] width 18 height 18
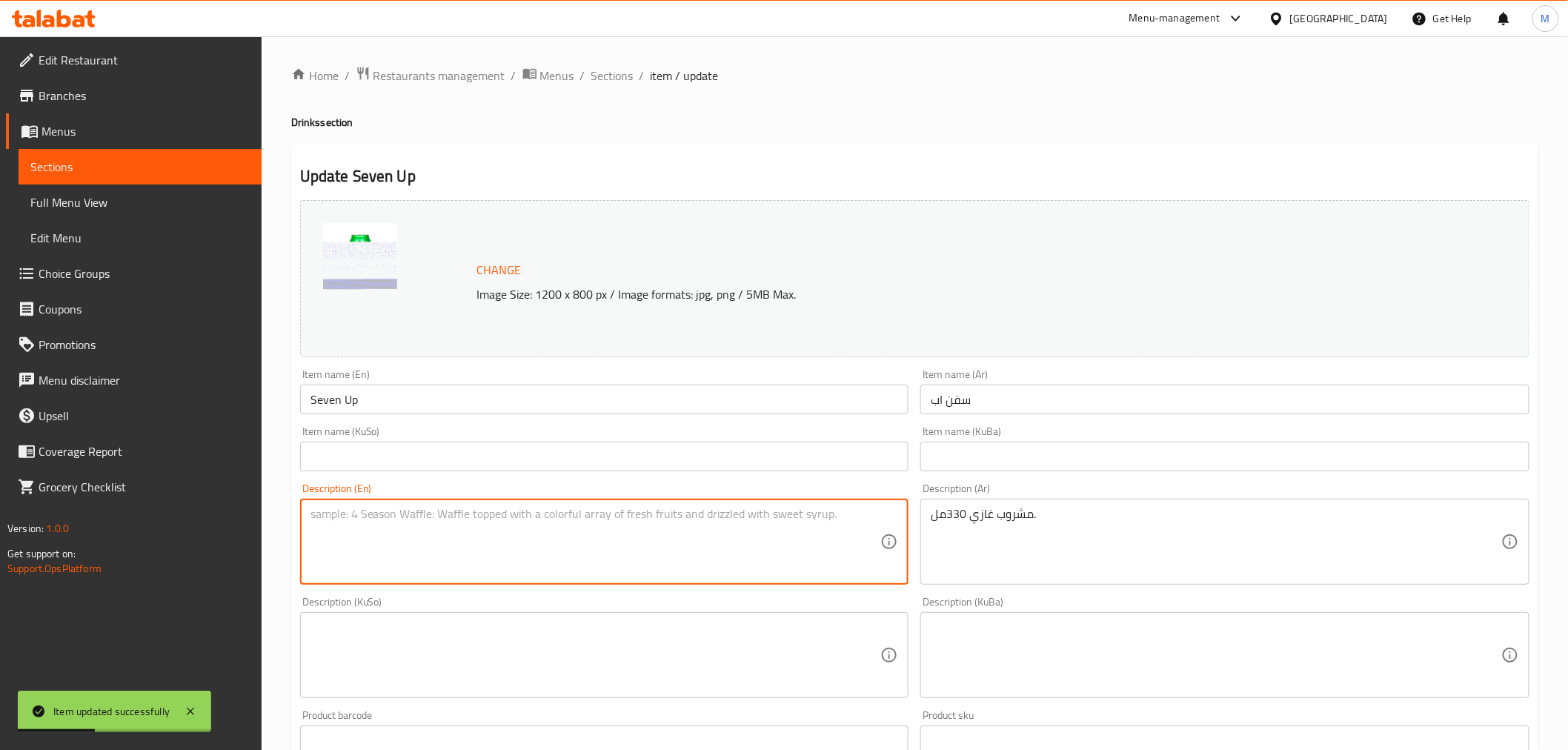
click at [440, 539] on textarea at bounding box center [595, 542] width 571 height 70
paste textarea "soft drink 330ml"
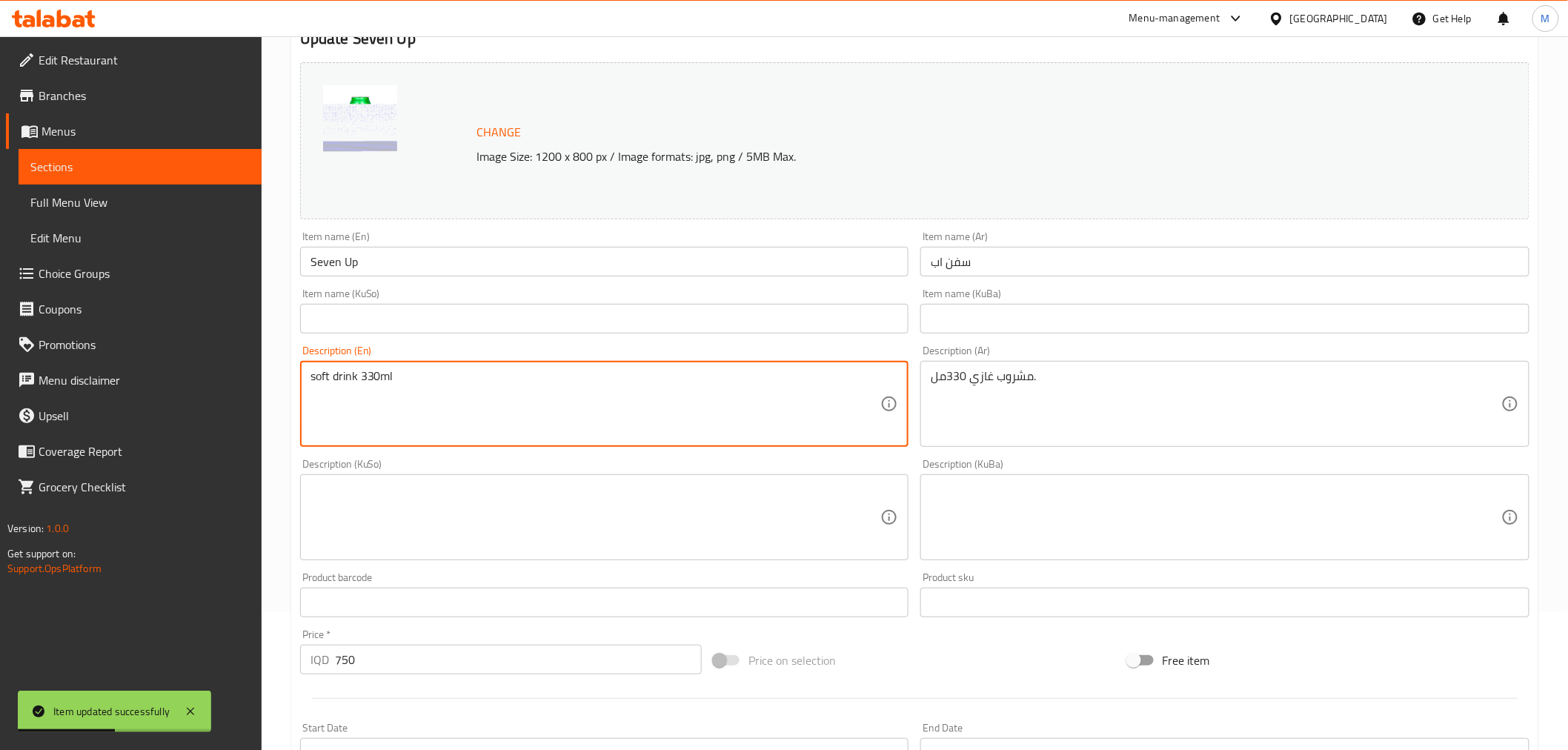
scroll to position [486, 0]
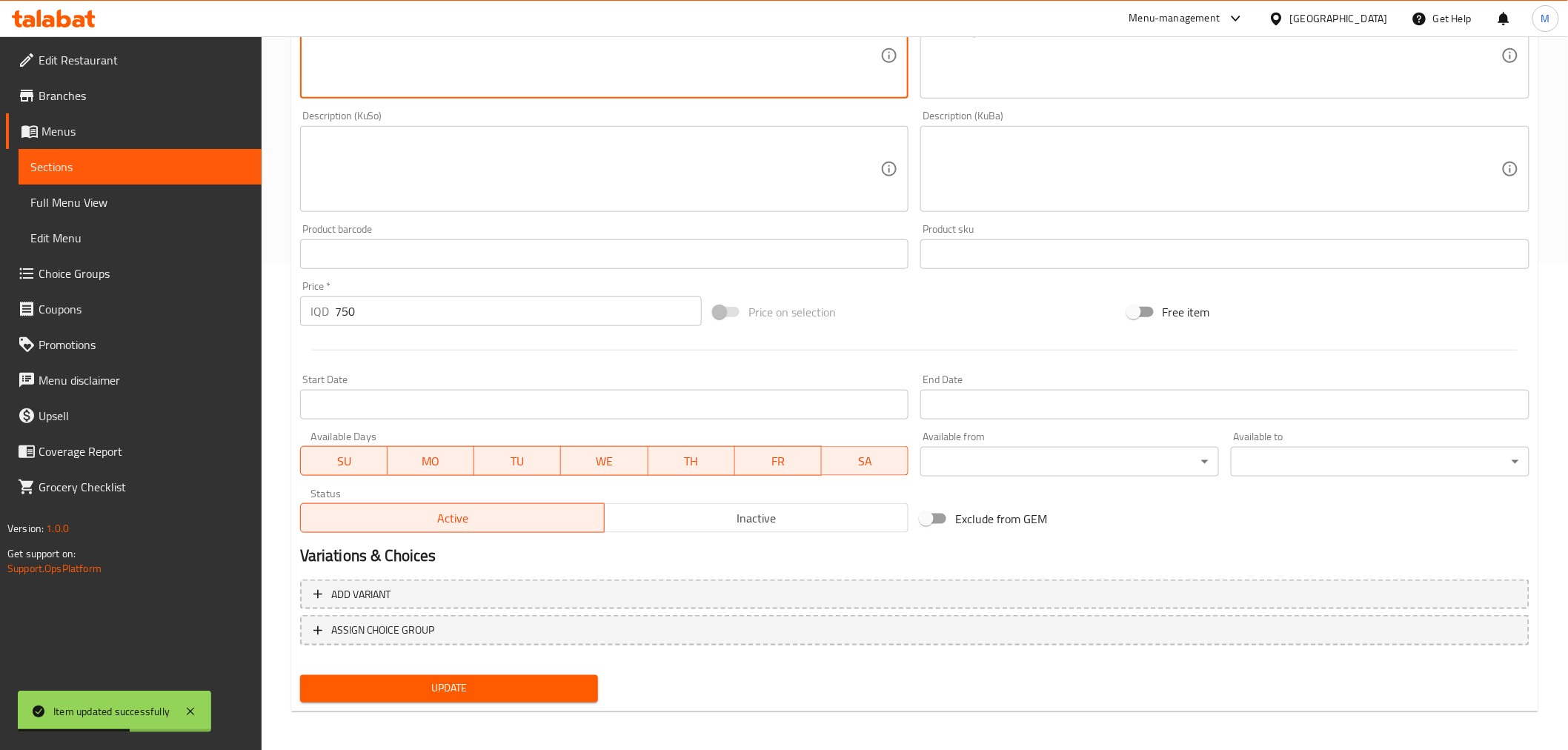
type textarea "soft drink 330ml"
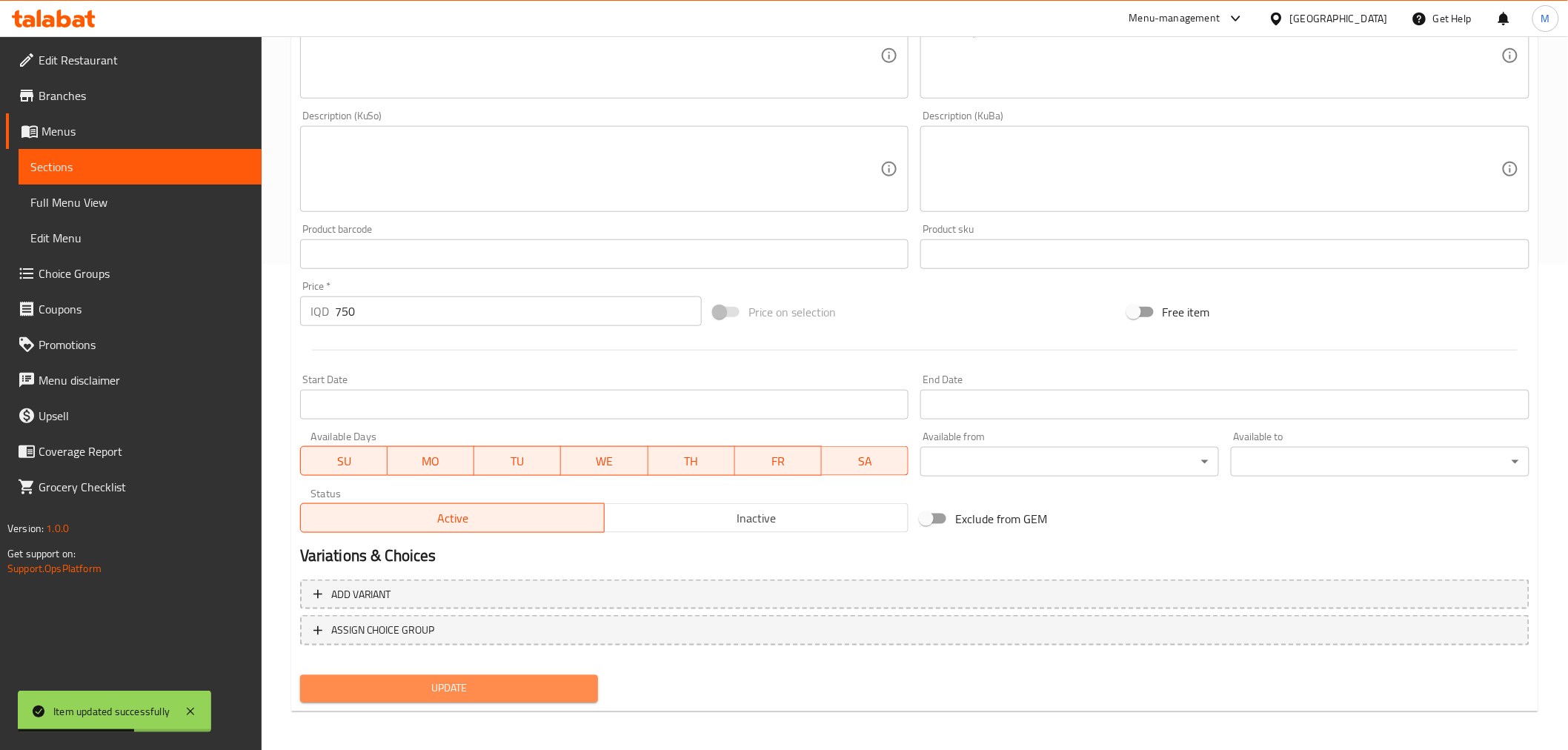
click at [411, 684] on span "Update" at bounding box center [449, 689] width 275 height 19
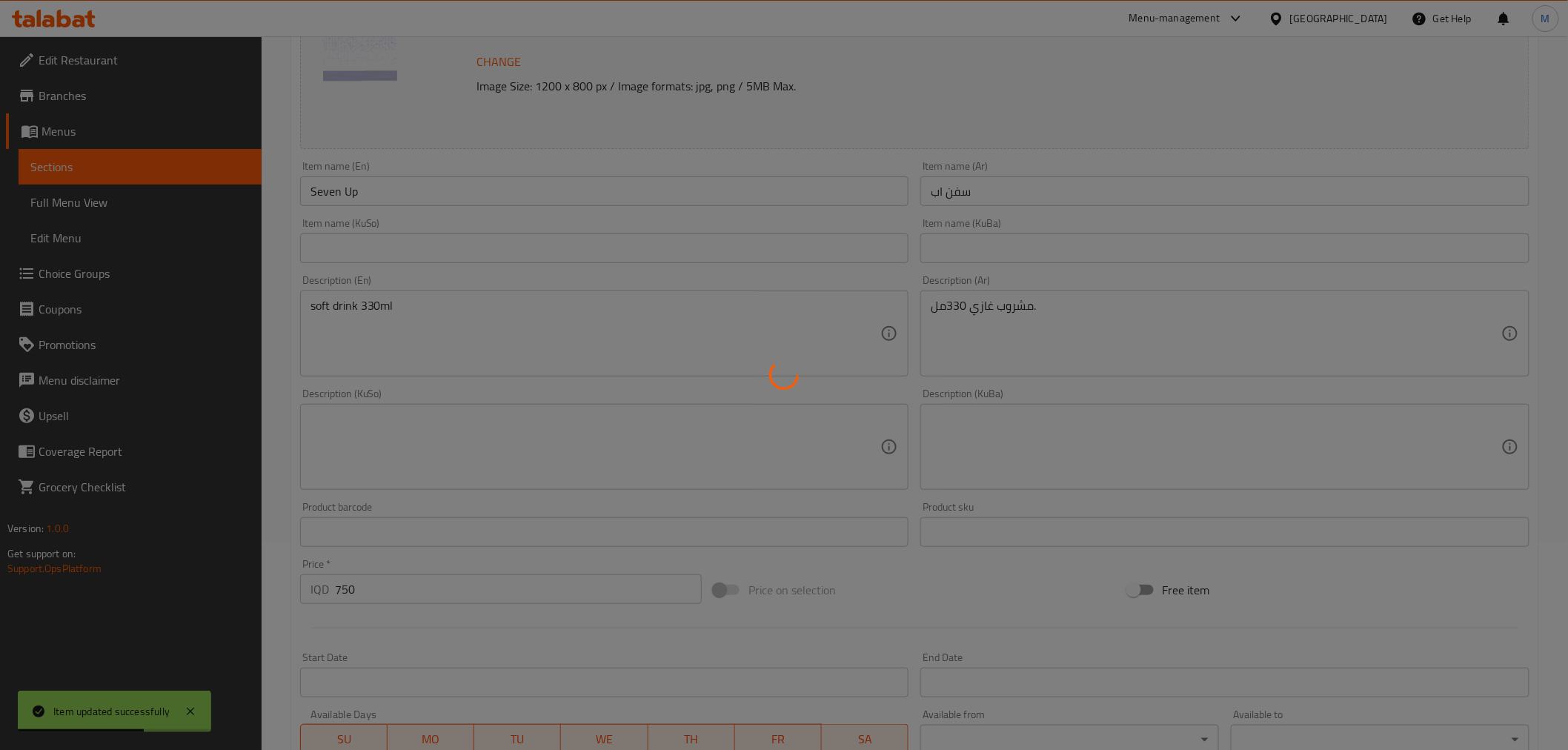
scroll to position [0, 0]
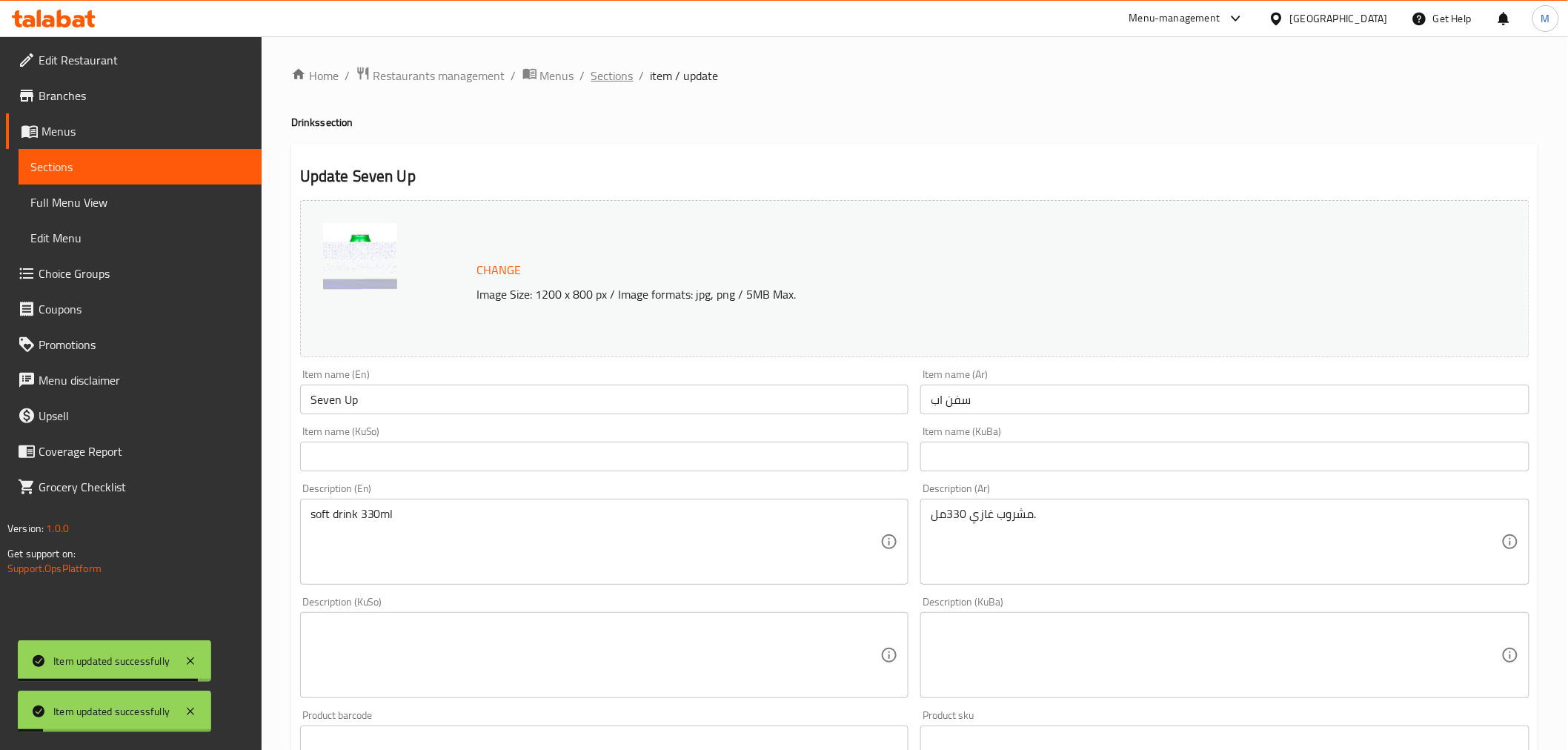
click at [618, 75] on span "Sections" at bounding box center [612, 76] width 42 height 18
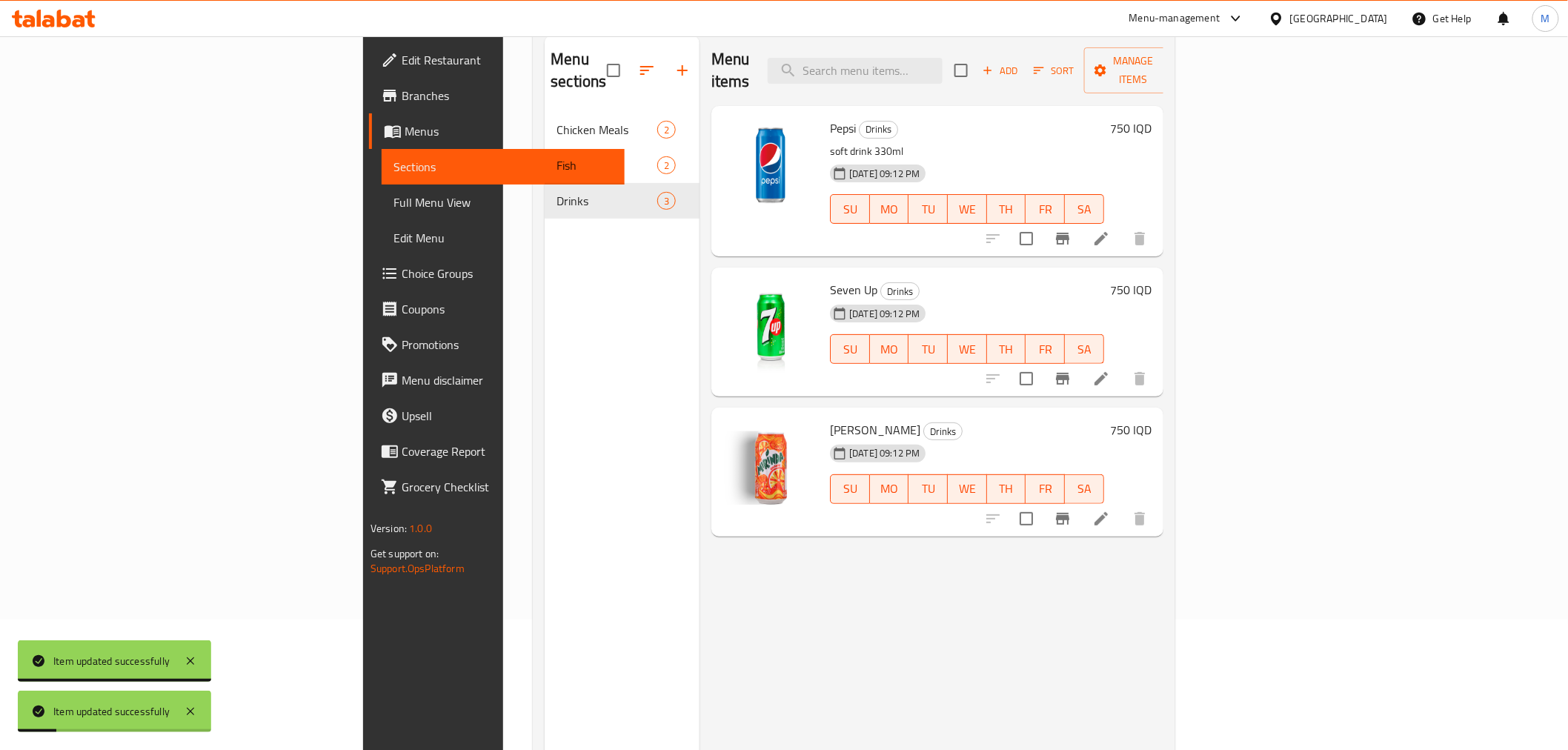
scroll to position [207, 0]
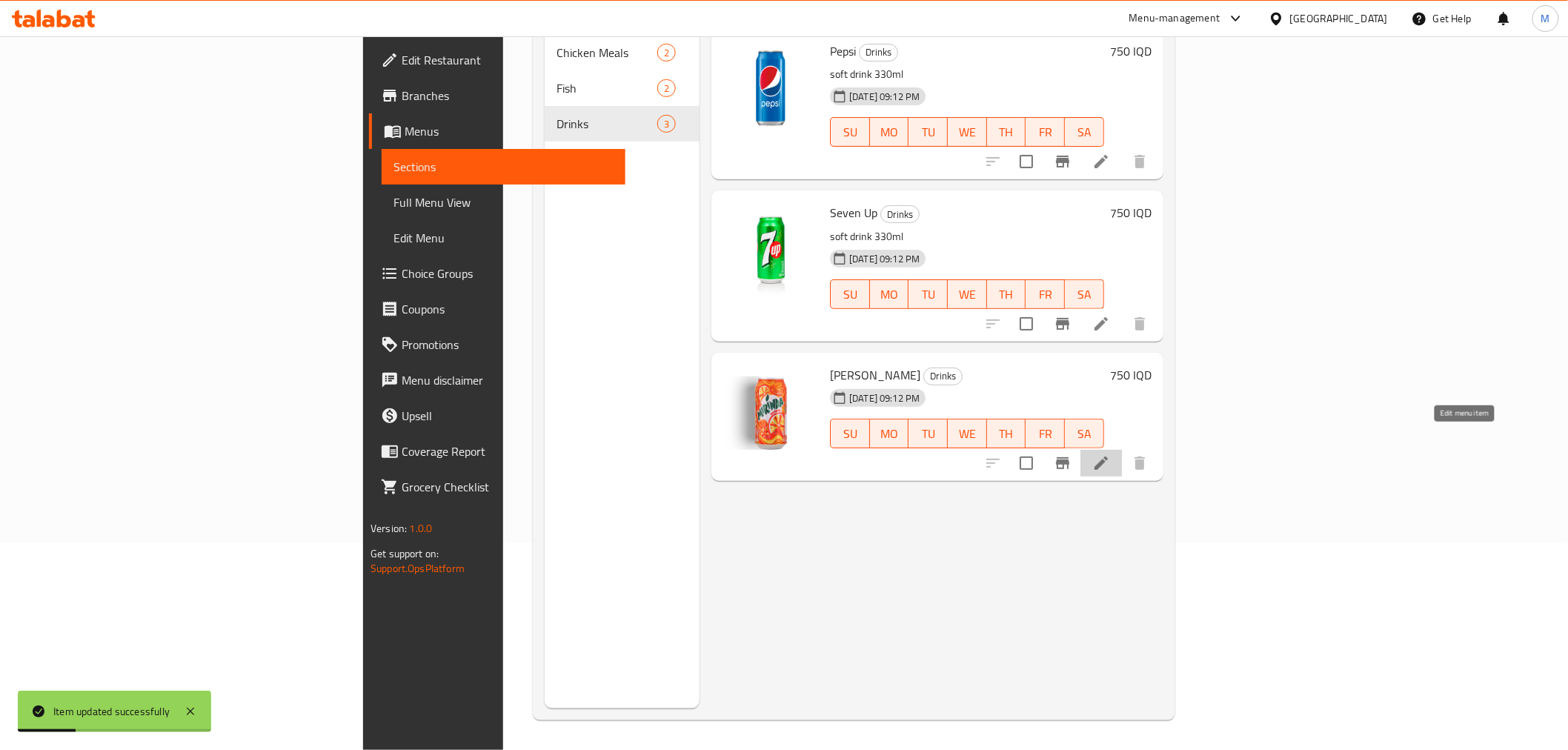
click at [1110, 454] on icon at bounding box center [1101, 463] width 18 height 18
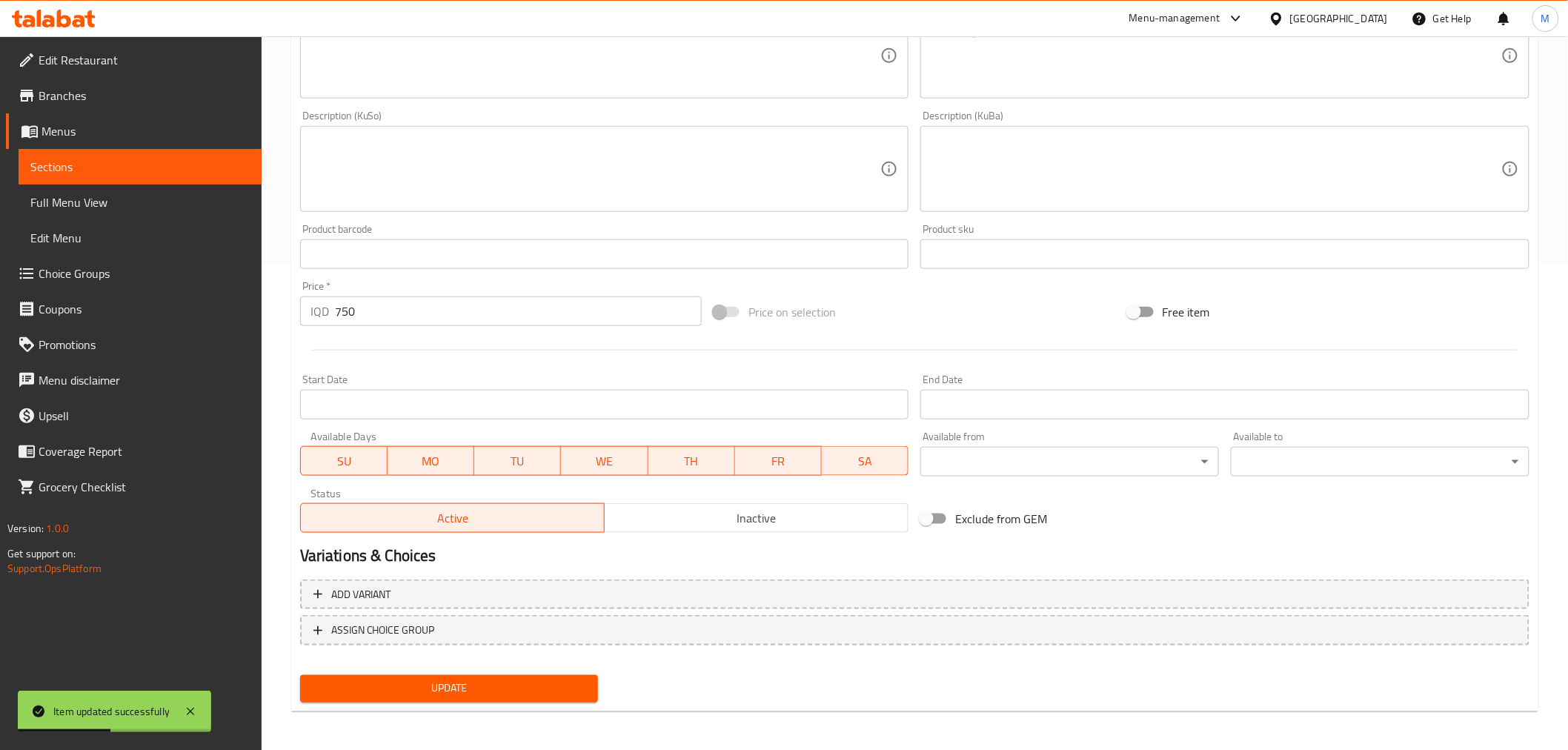
click at [413, 156] on textarea at bounding box center [595, 169] width 571 height 70
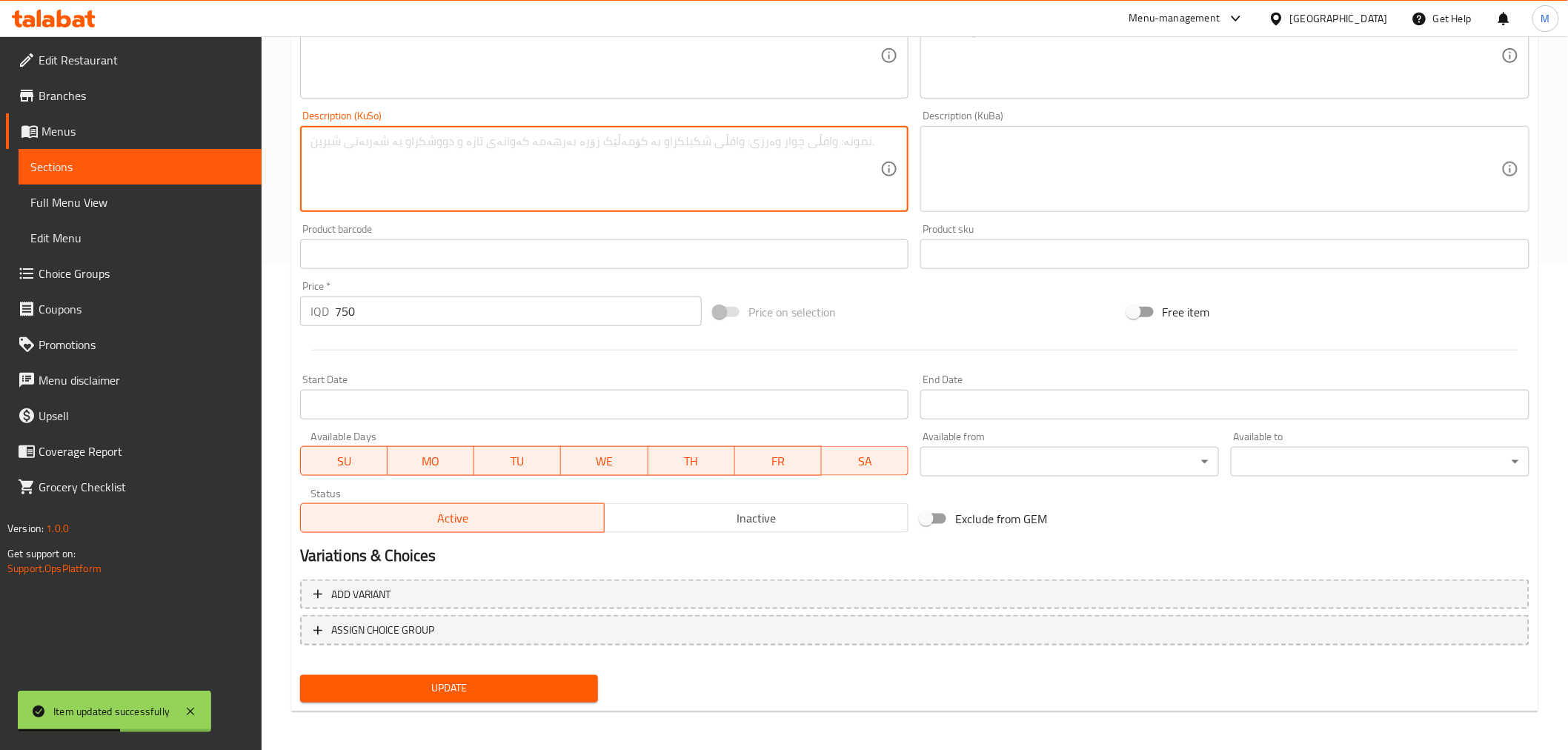
scroll to position [157, 0]
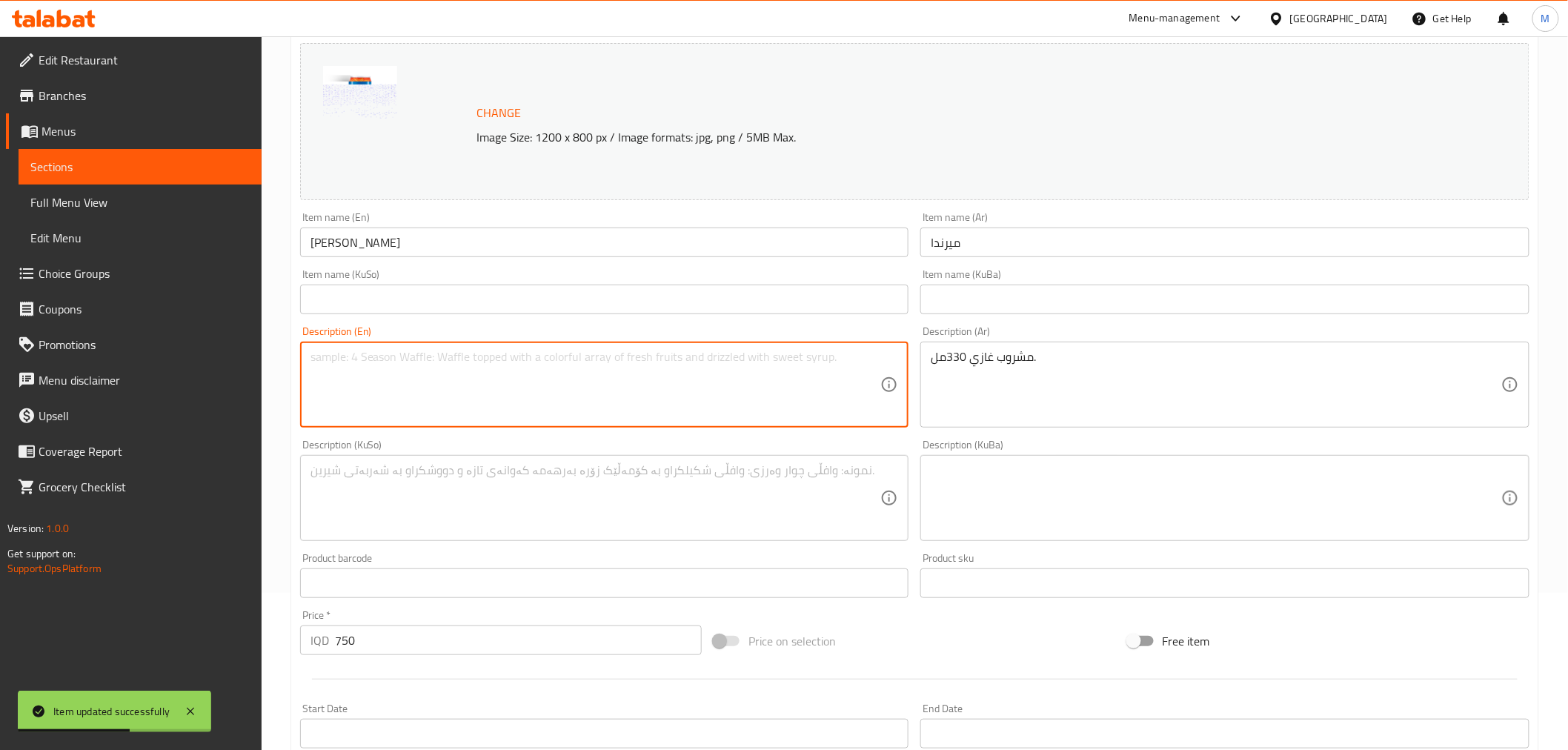
click at [396, 393] on textarea at bounding box center [595, 385] width 571 height 70
paste textarea "soft drink 330ml"
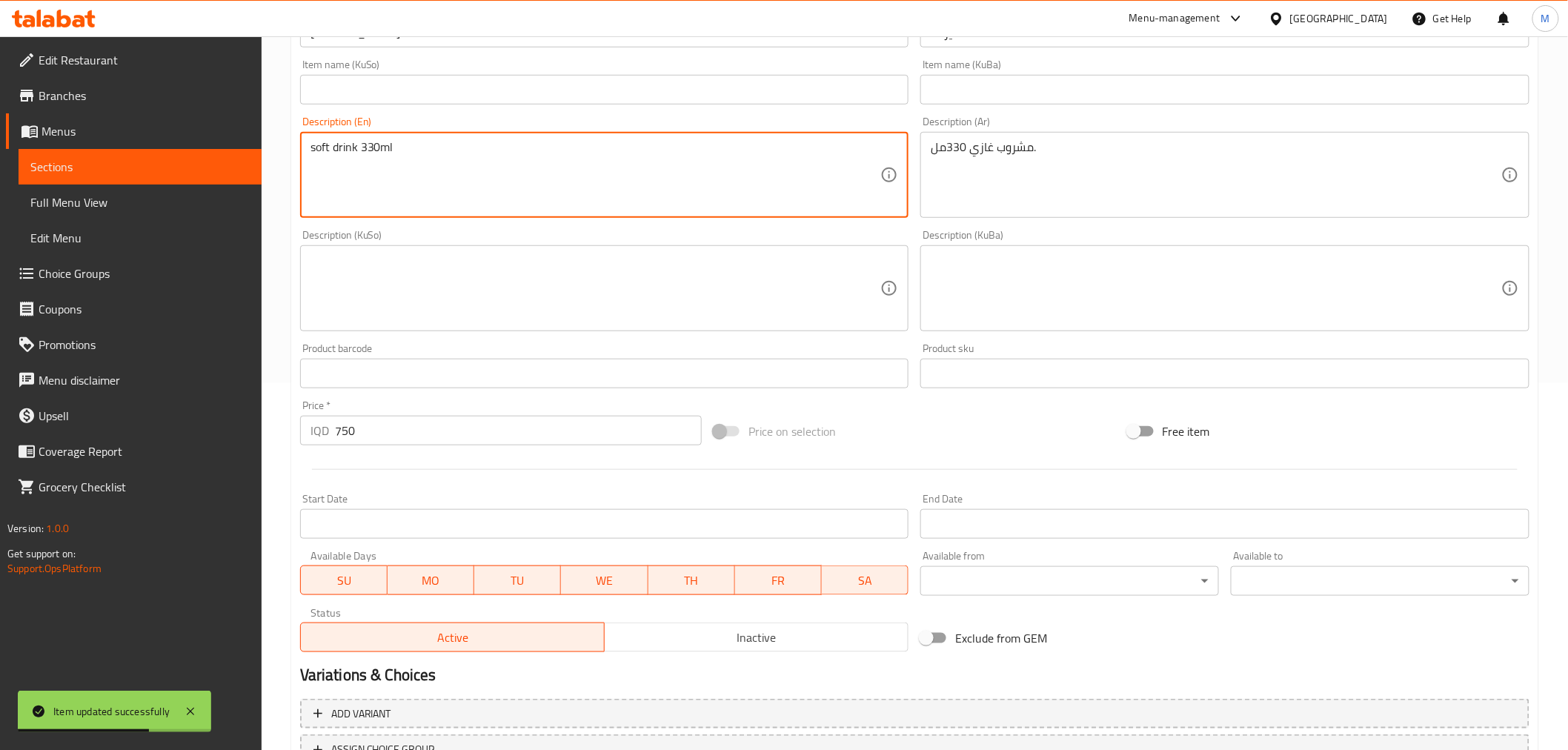
scroll to position [486, 0]
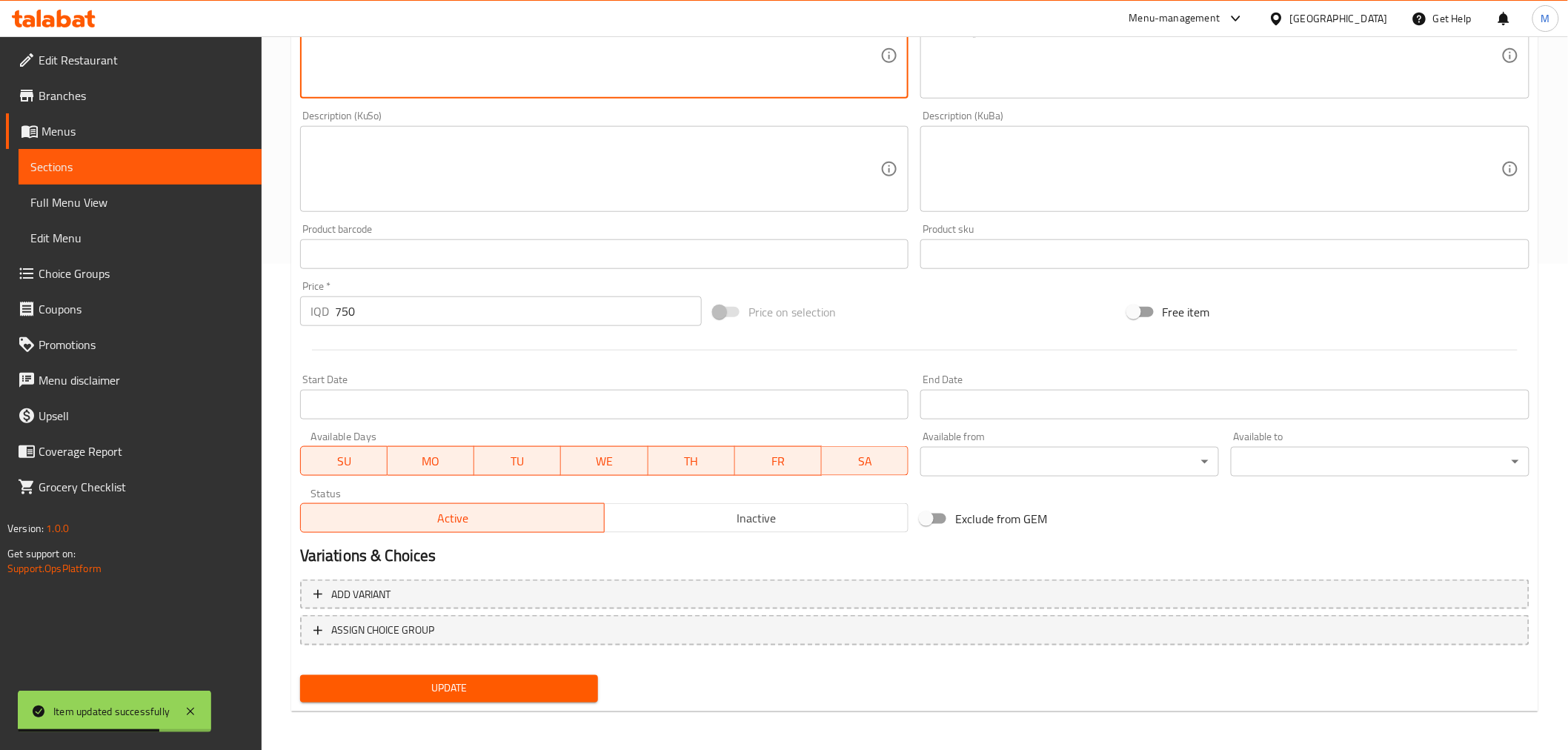
type textarea "soft drink 330ml"
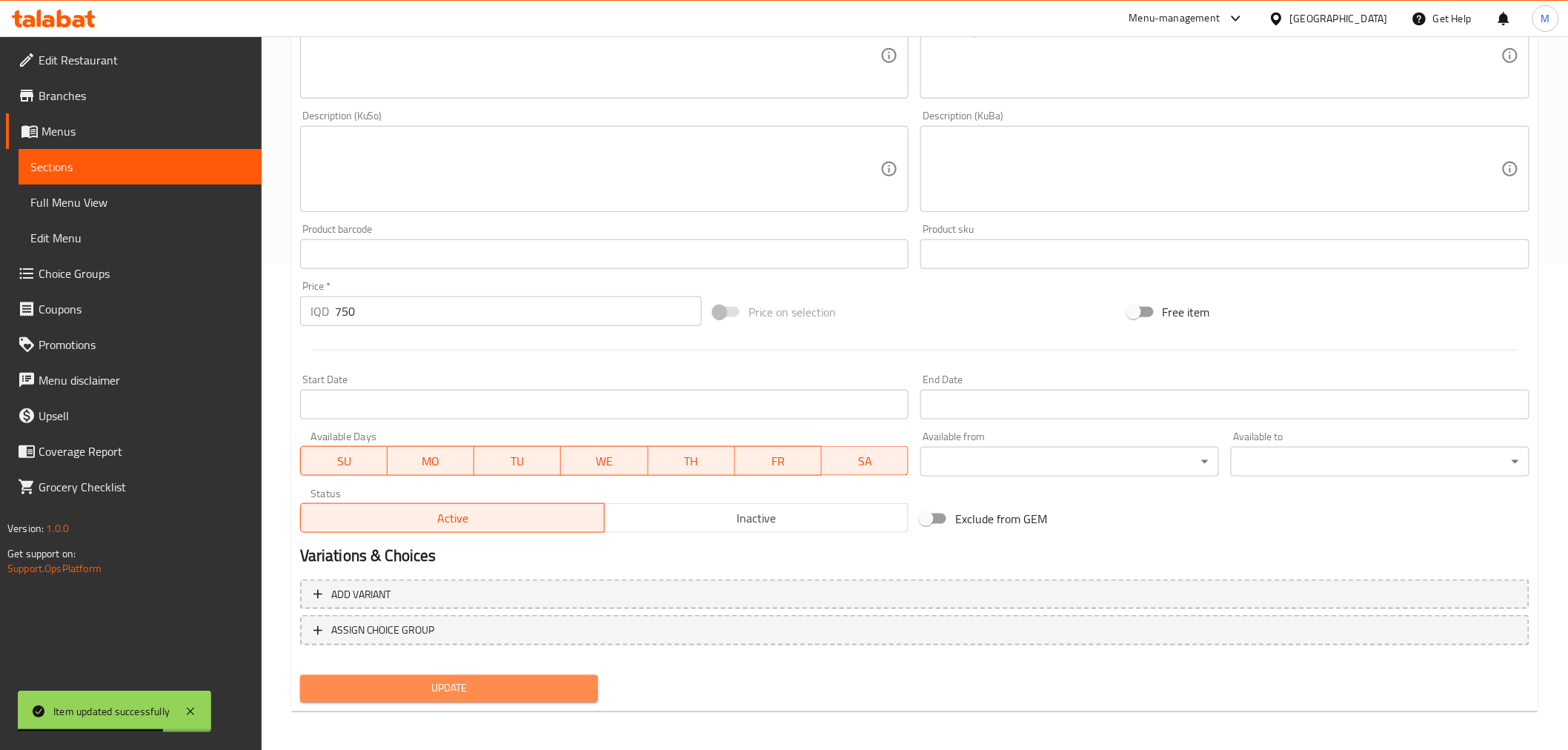
click at [447, 689] on span "Update" at bounding box center [449, 689] width 275 height 19
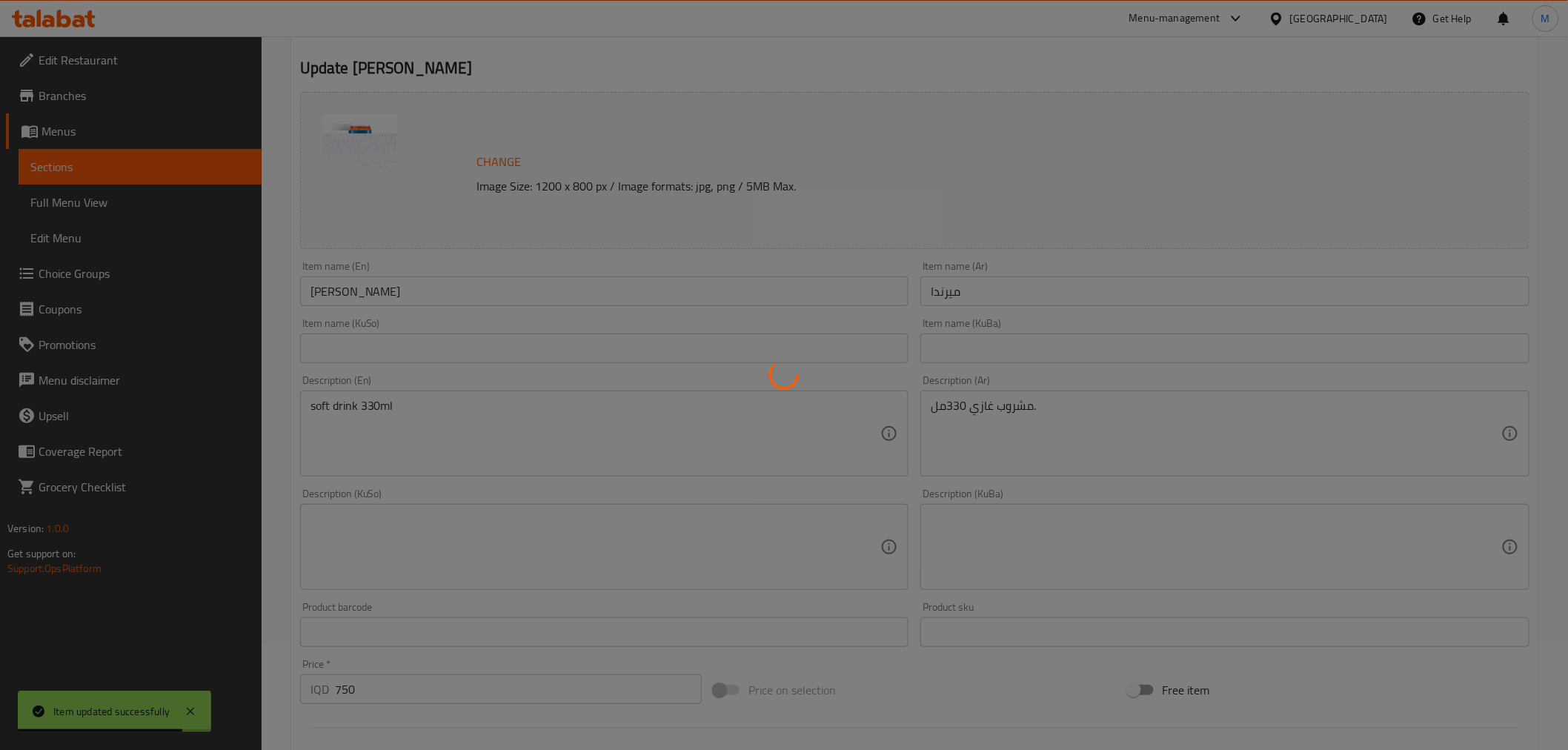
scroll to position [0, 0]
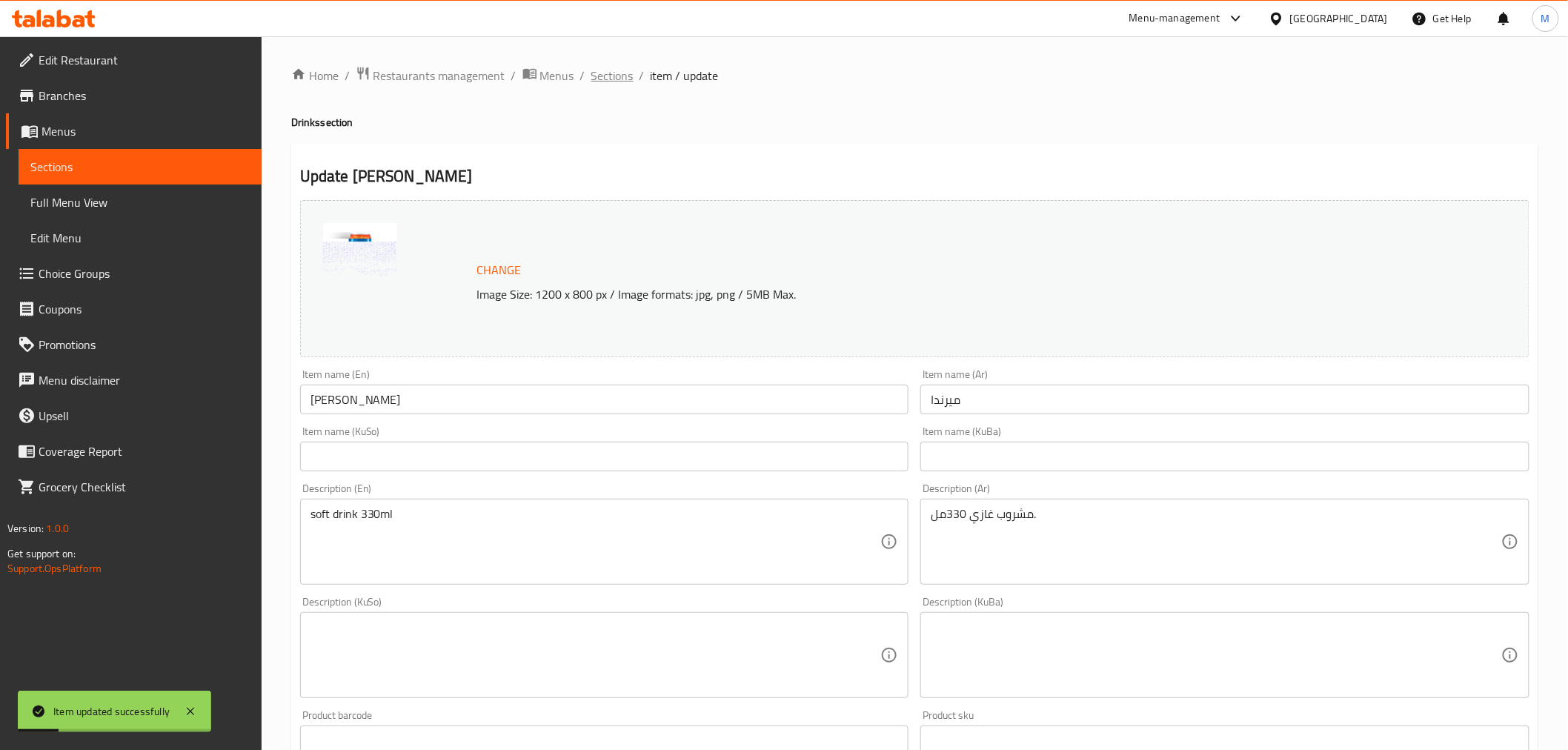
click at [610, 68] on span "Sections" at bounding box center [612, 76] width 42 height 18
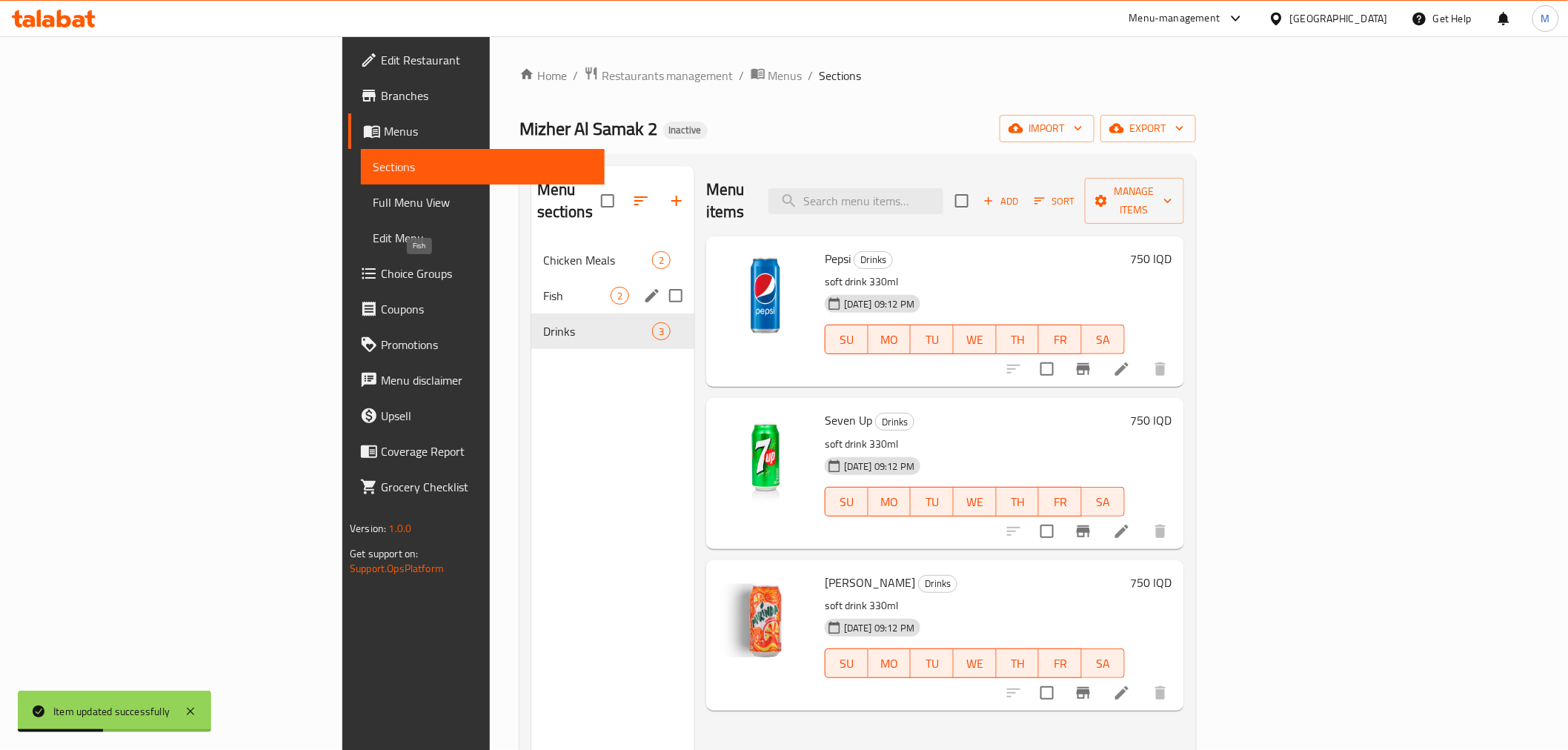
click at [543, 286] on span "Fish" at bounding box center [577, 295] width 67 height 18
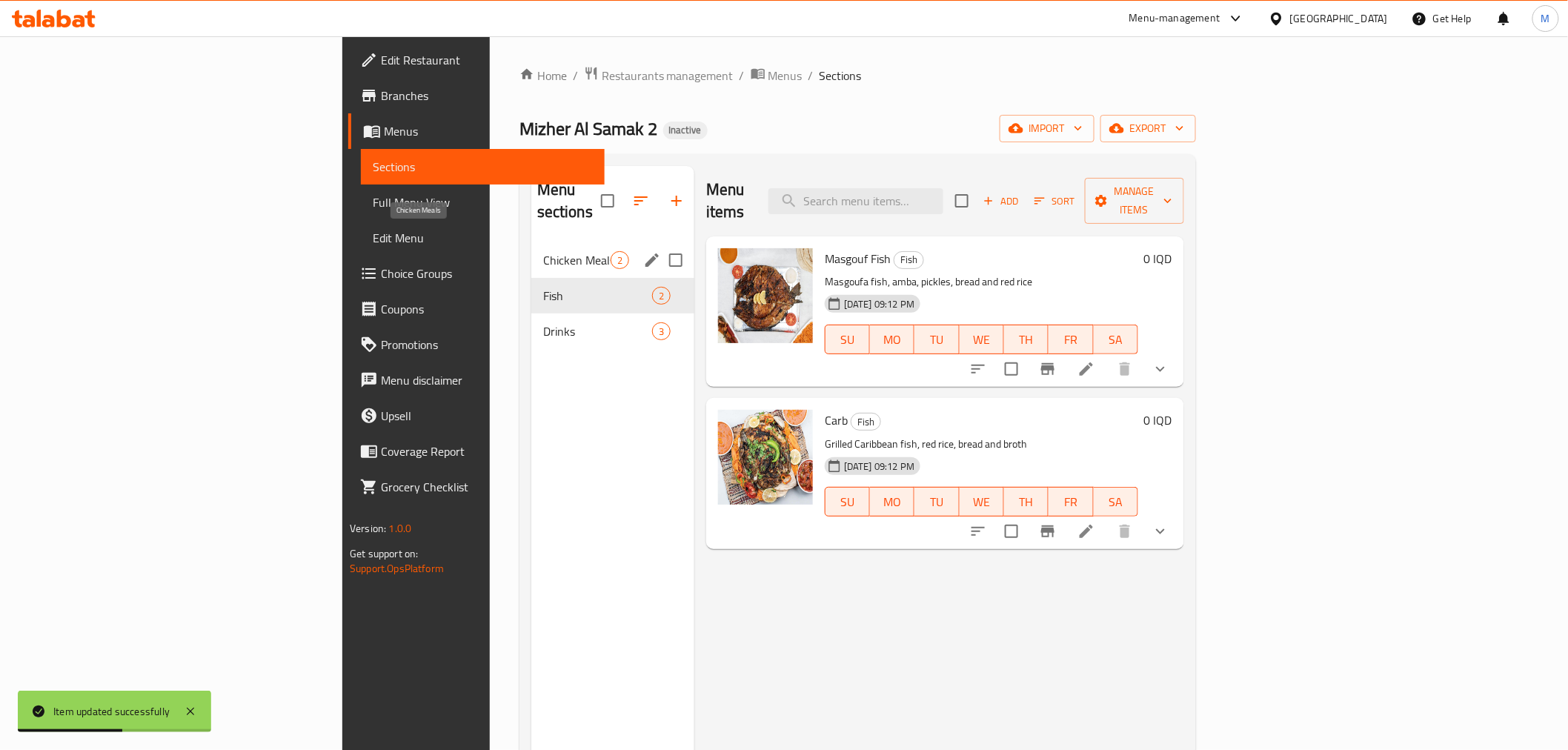
click at [543, 251] on span "Chicken Meals" at bounding box center [577, 260] width 67 height 18
